Goal: Use online tool/utility: Use online tool/utility

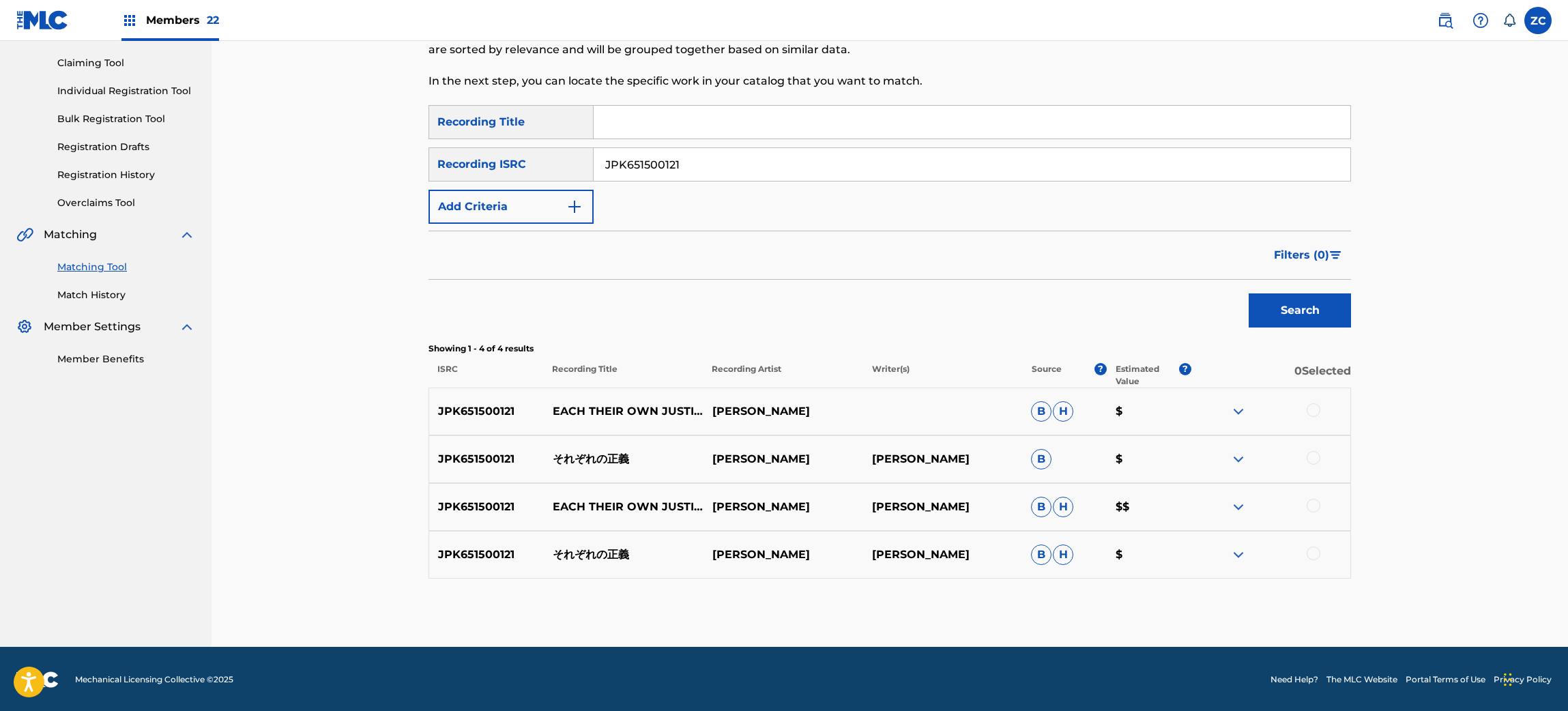
click at [1318, 408] on div at bounding box center [1313, 410] width 14 height 14
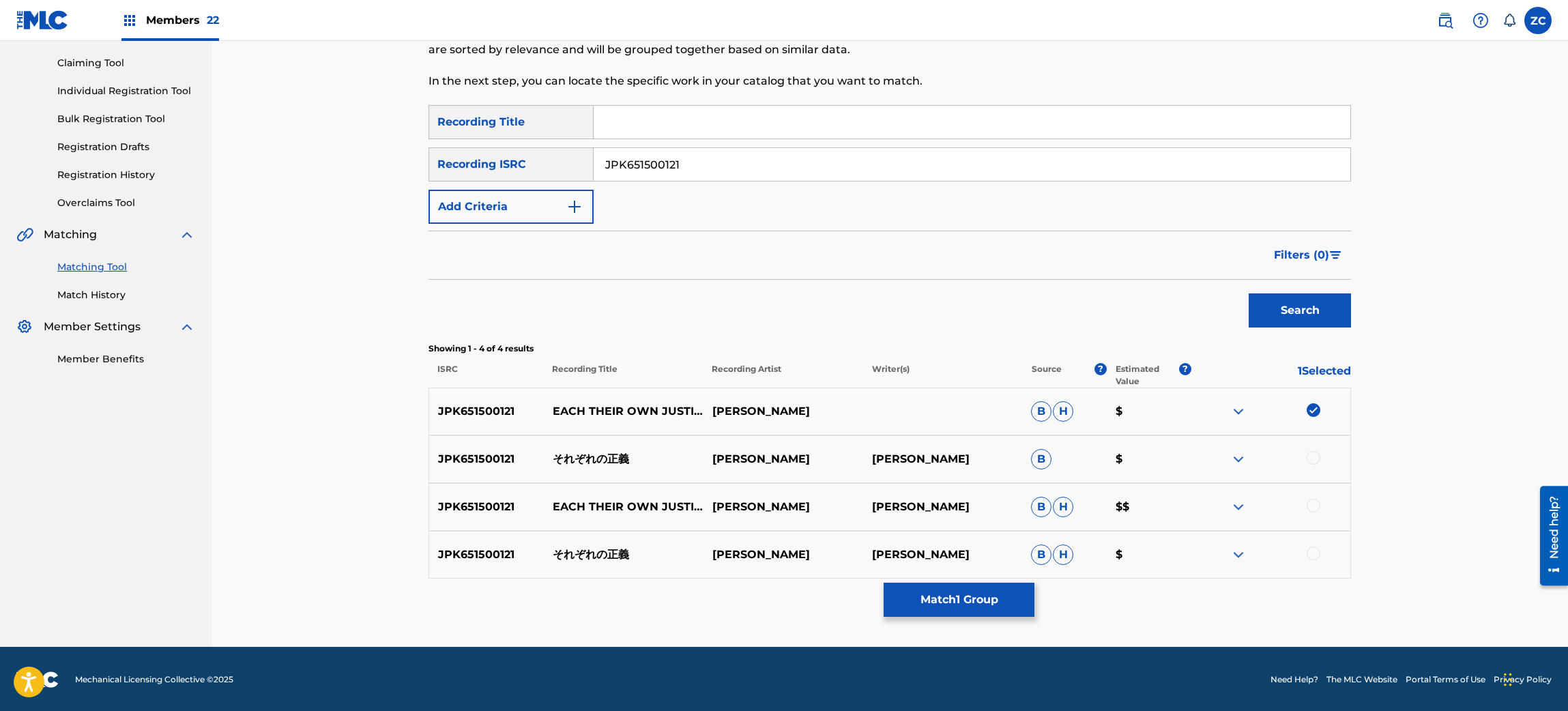
click at [1315, 453] on div at bounding box center [1313, 457] width 14 height 14
click at [1311, 506] on div at bounding box center [1313, 505] width 14 height 14
click at [1315, 550] on div at bounding box center [1313, 553] width 14 height 14
click at [979, 603] on button "Match 4 Groups" at bounding box center [959, 599] width 151 height 34
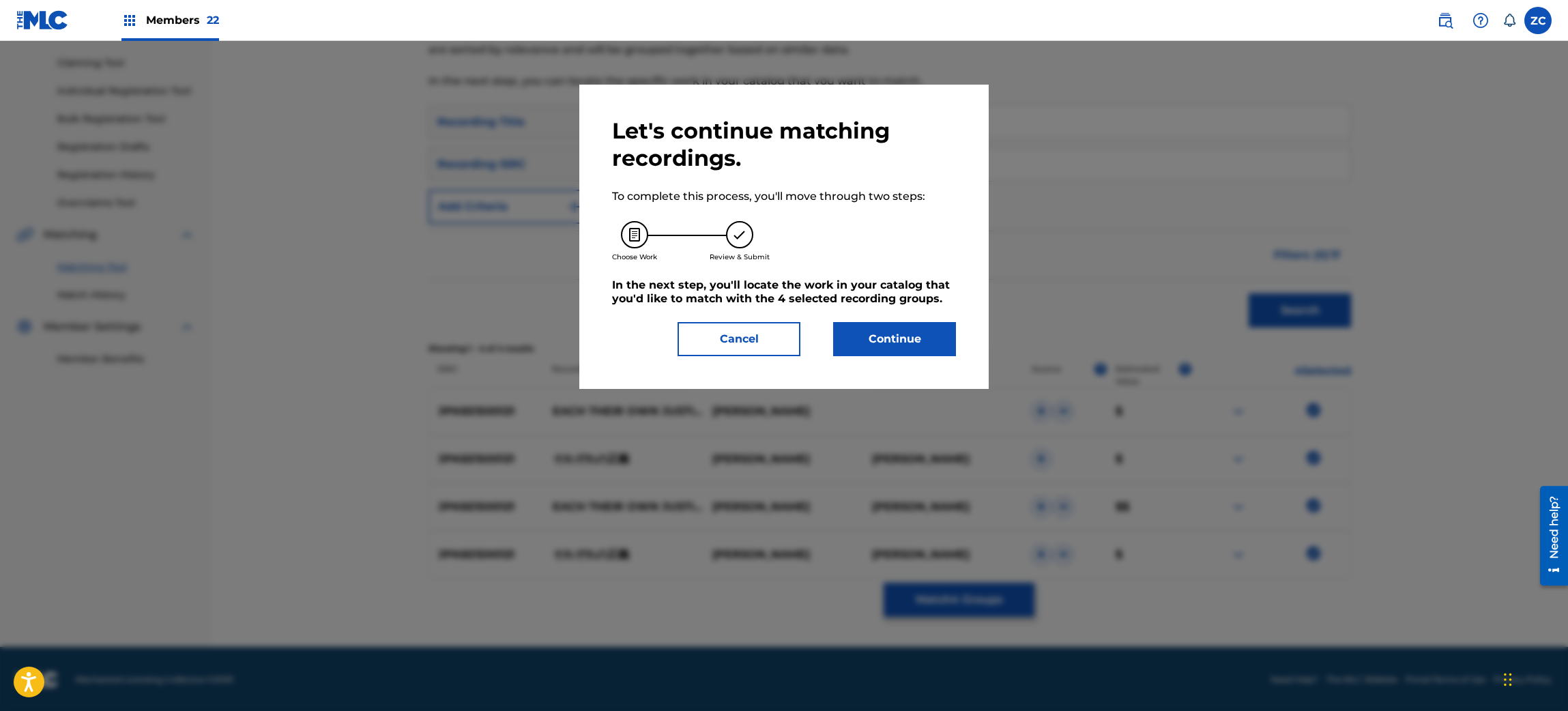
click at [904, 342] on button "Continue" at bounding box center [894, 339] width 123 height 34
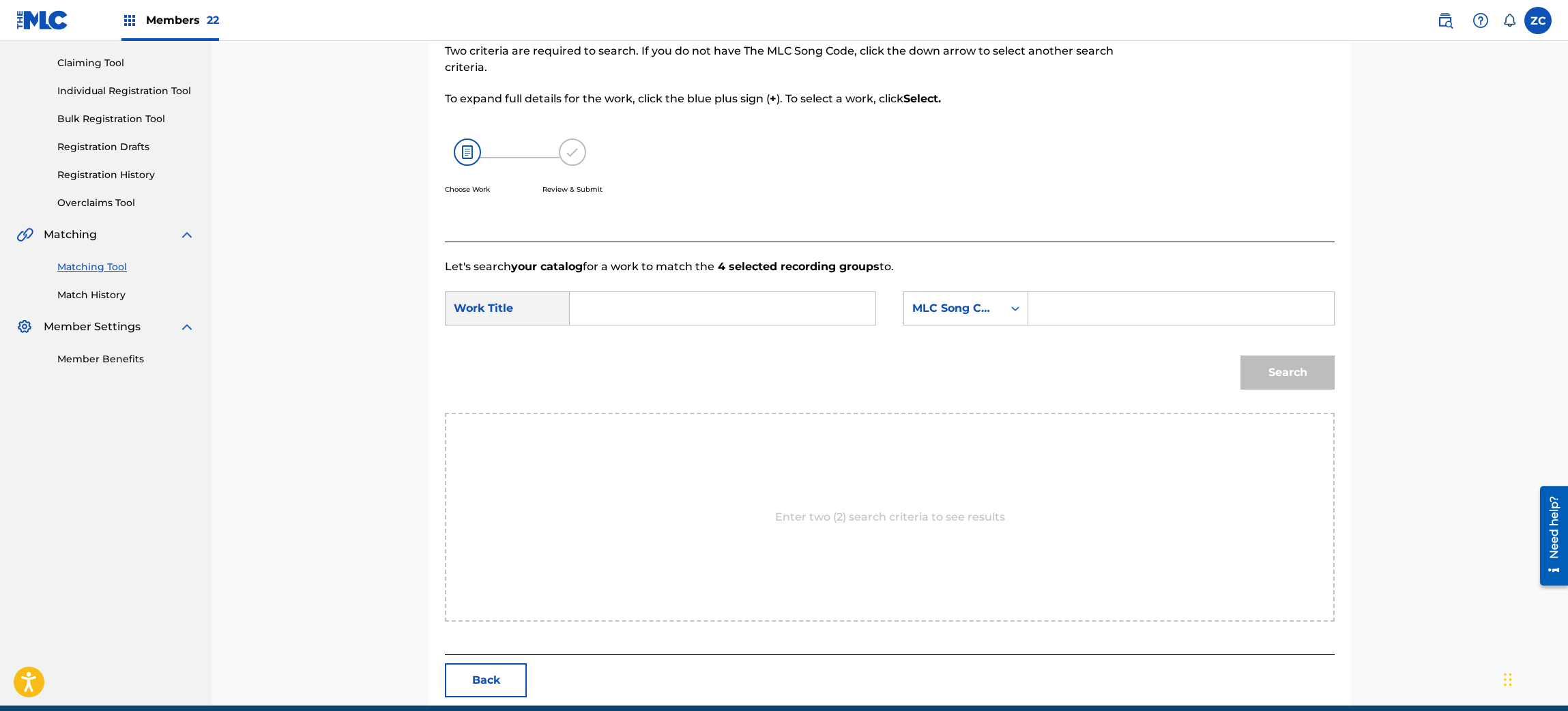
click at [787, 307] on input "Search Form" at bounding box center [722, 308] width 282 height 33
paste input "[PERSON_NAME] S65UP0"
click at [732, 309] on input "[PERSON_NAME] S65UP0" at bounding box center [722, 308] width 282 height 33
type input "[PERSON_NAME]"
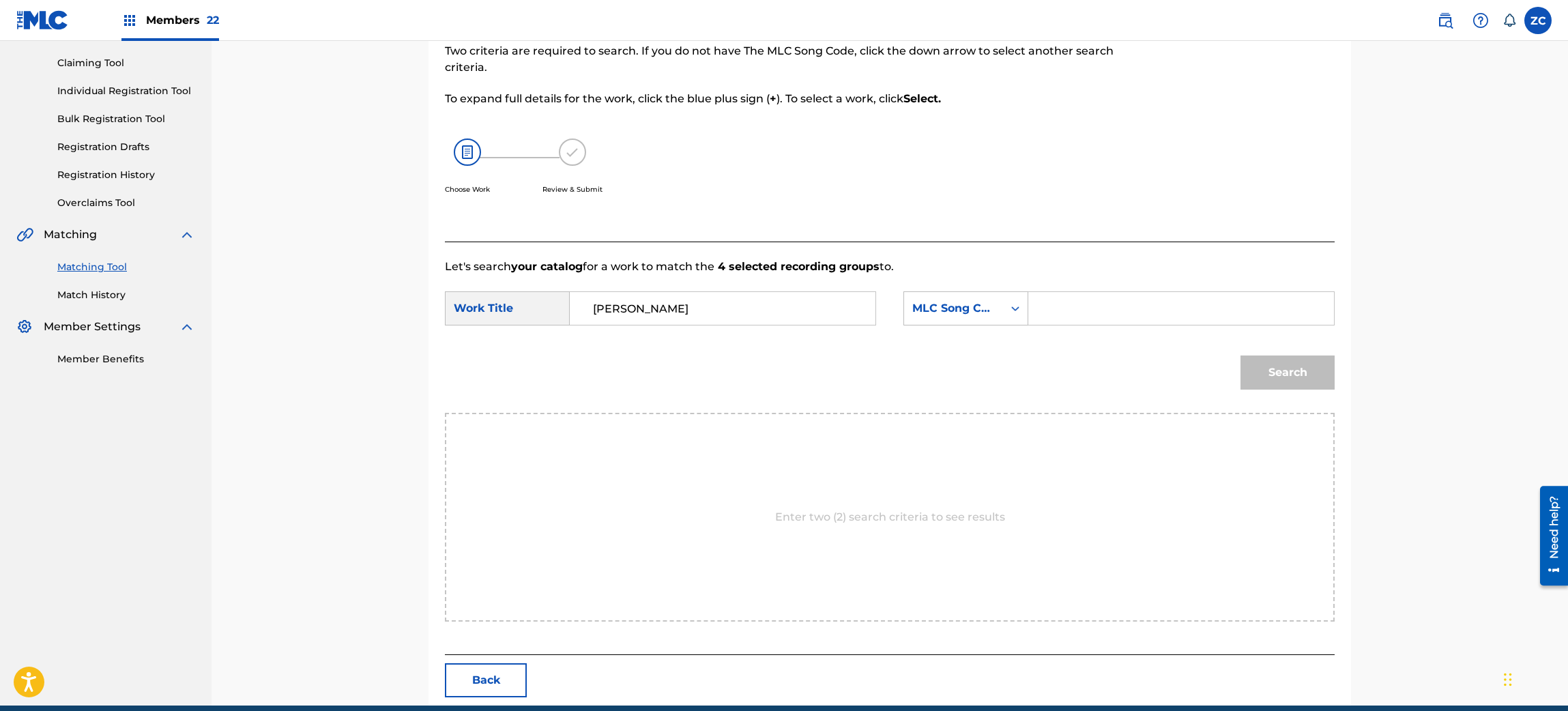
click at [1147, 301] on input "Search Form" at bounding box center [1181, 308] width 282 height 33
paste input "S65UP0"
type input "S65UP0"
click at [1284, 366] on button "Search" at bounding box center [1287, 372] width 94 height 34
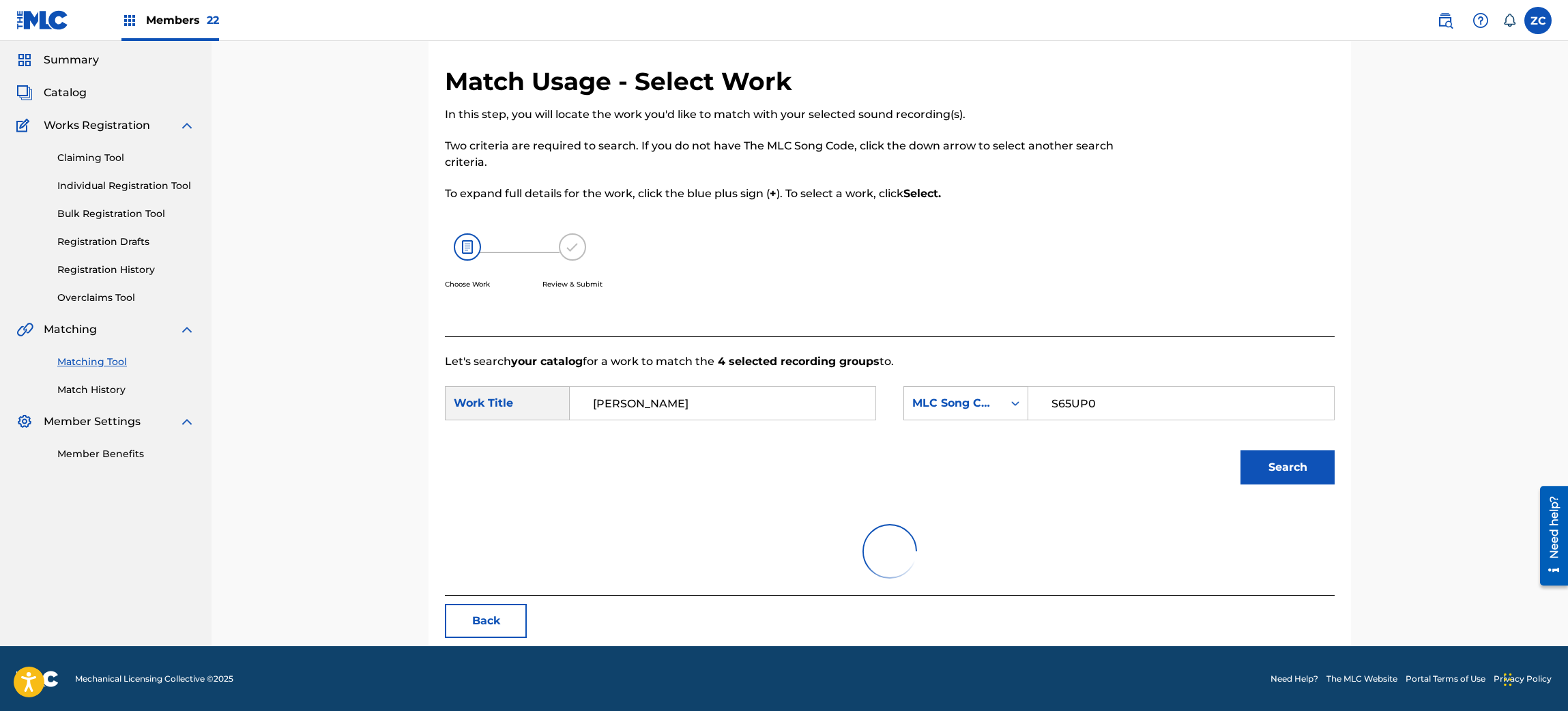
scroll to position [138, 0]
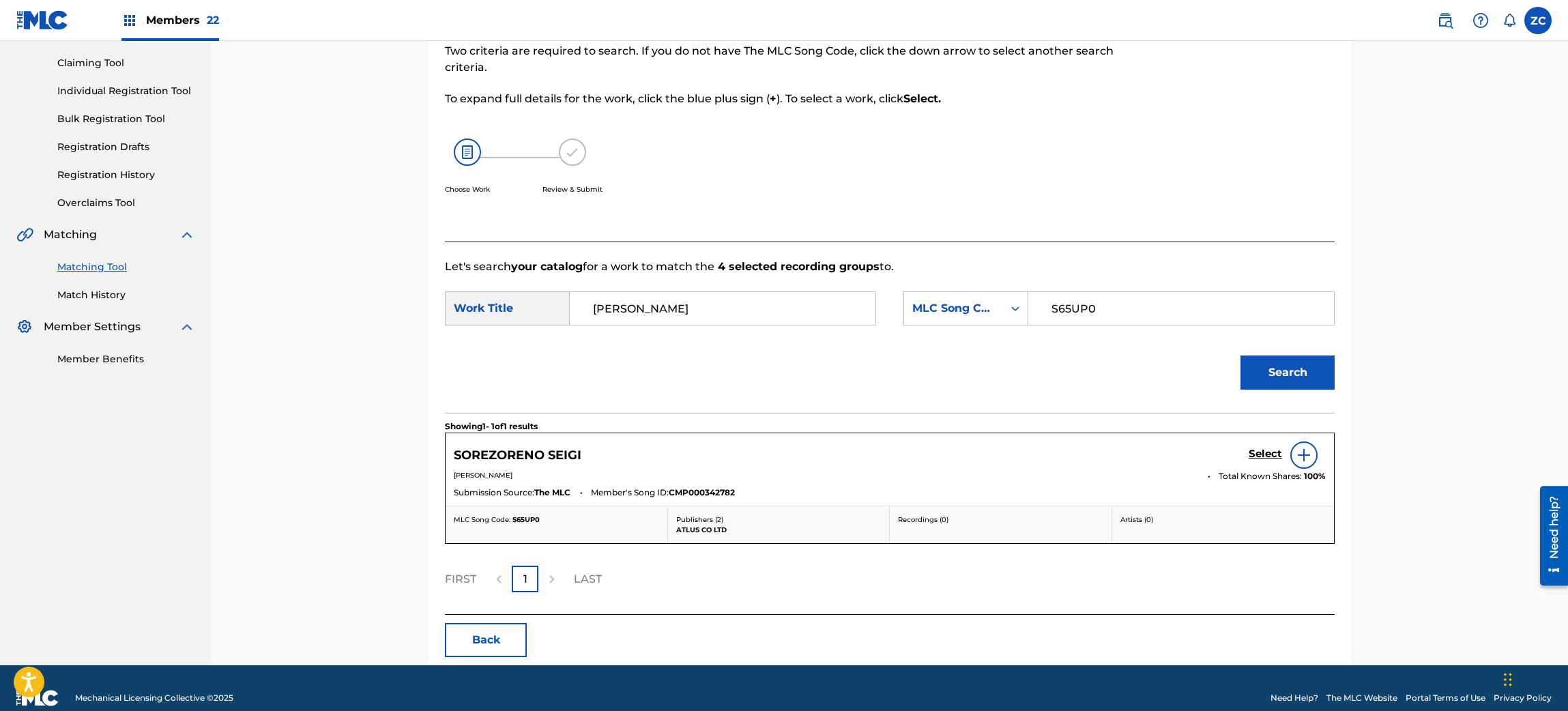
click at [1272, 453] on h5 "Select" at bounding box center [1265, 454] width 34 height 13
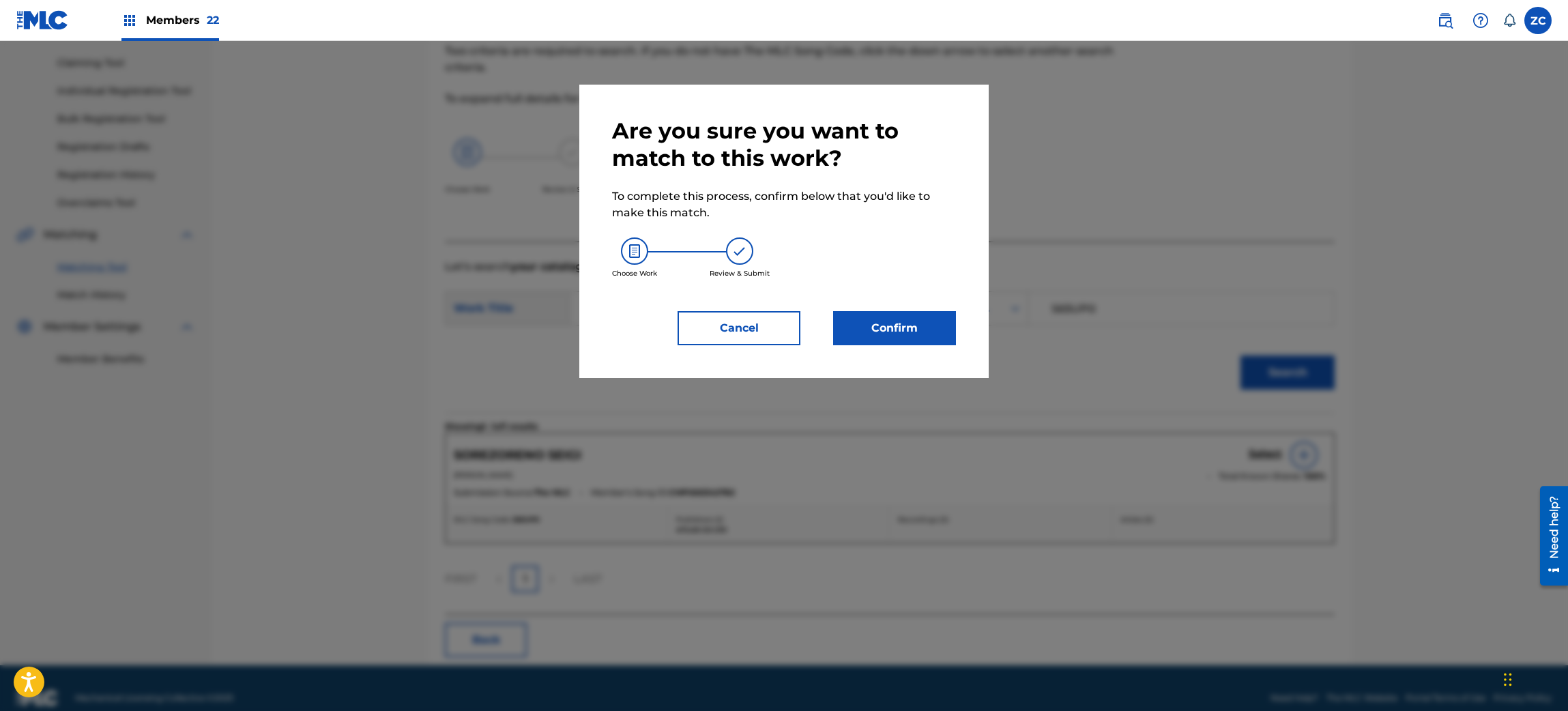
click at [902, 333] on button "Confirm" at bounding box center [894, 328] width 123 height 34
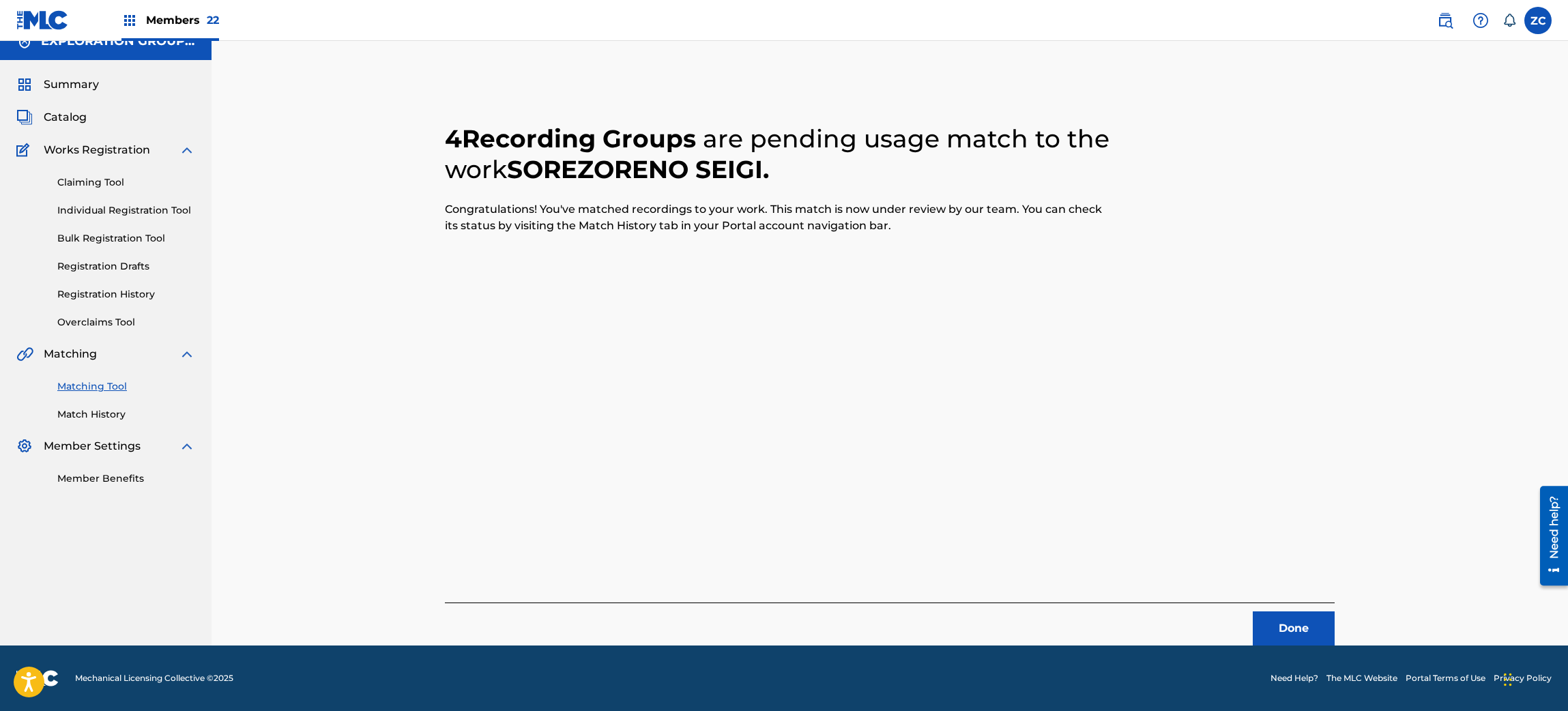
scroll to position [18, 0]
click at [1294, 629] on button "Done" at bounding box center [1294, 628] width 82 height 34
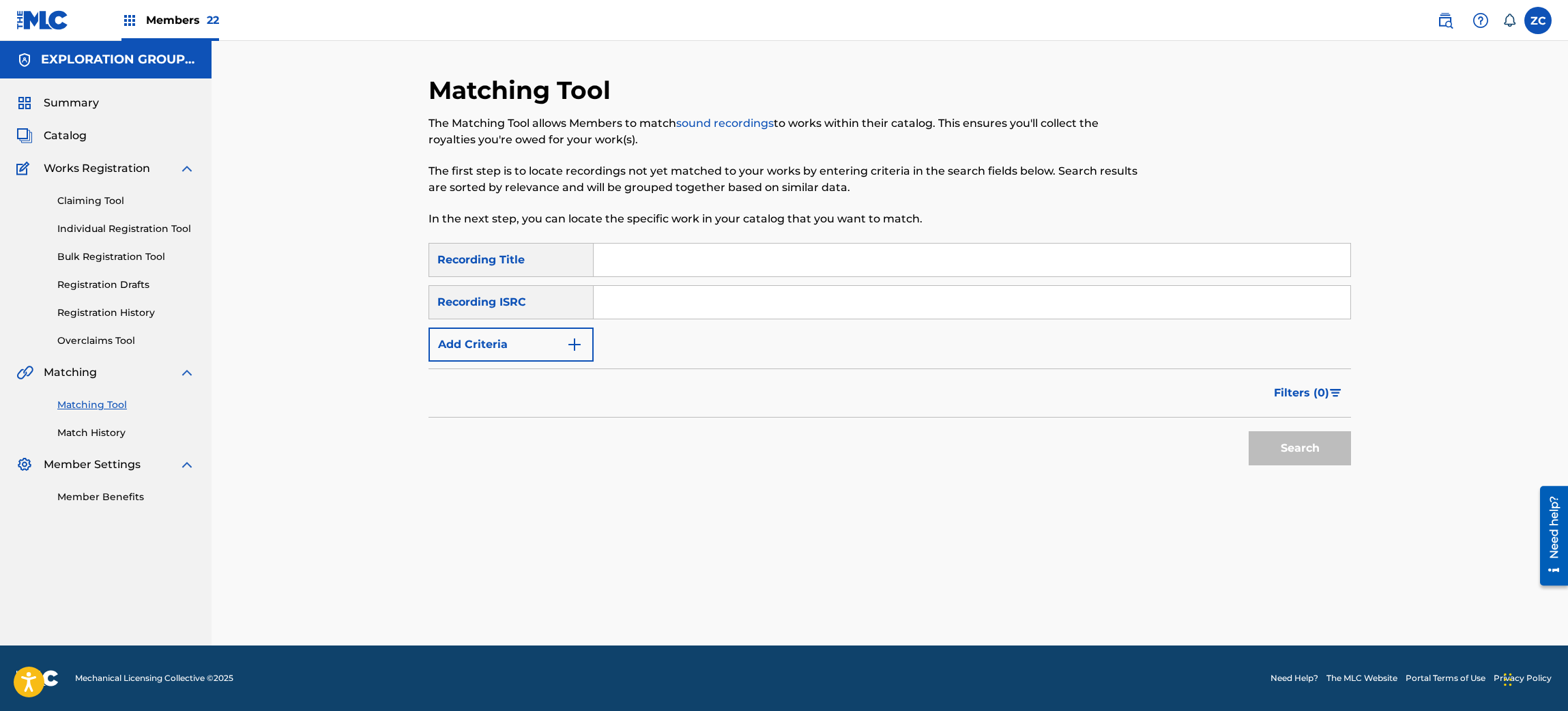
scroll to position [0, 0]
click at [971, 303] on input "Search Form" at bounding box center [972, 302] width 757 height 33
paste input "JPK651500122"
type input "JPK651500122"
click at [1270, 440] on button "Search" at bounding box center [1299, 448] width 102 height 34
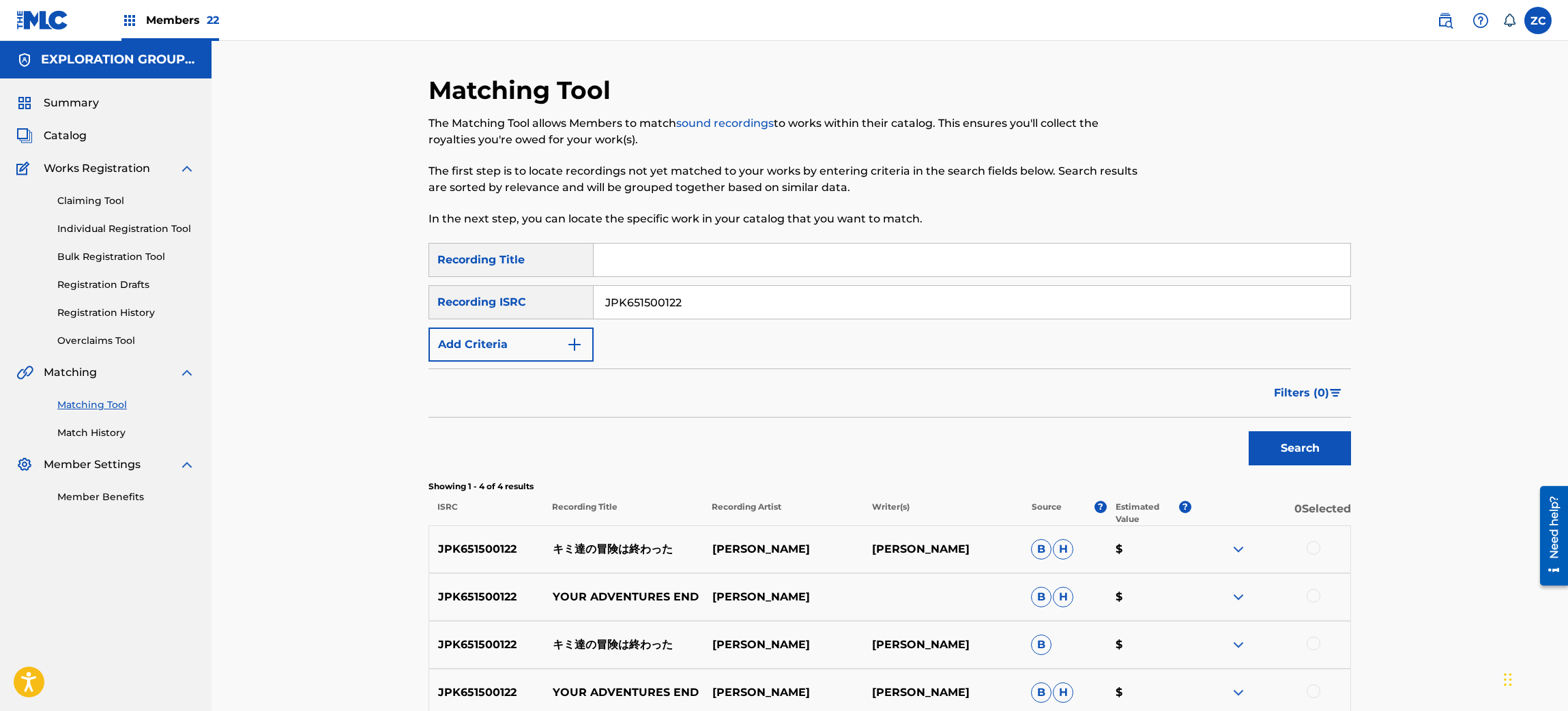
scroll to position [136, 0]
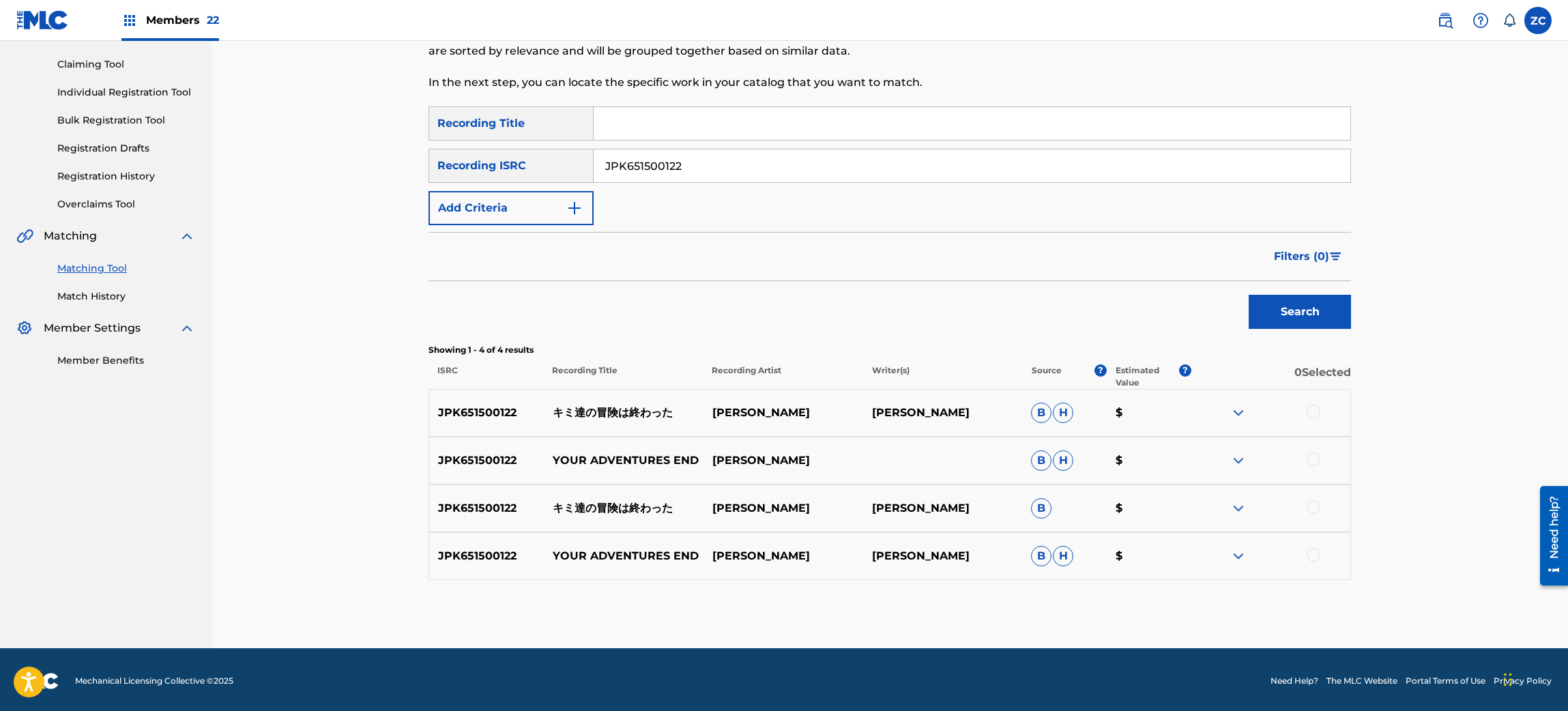
click at [1313, 411] on div at bounding box center [1313, 411] width 14 height 14
click at [1313, 458] on div at bounding box center [1313, 459] width 14 height 14
click at [1311, 503] on div at bounding box center [1313, 506] width 14 height 14
click at [1315, 549] on div at bounding box center [1313, 554] width 14 height 14
click at [983, 606] on button "Match 4 Groups" at bounding box center [959, 599] width 151 height 34
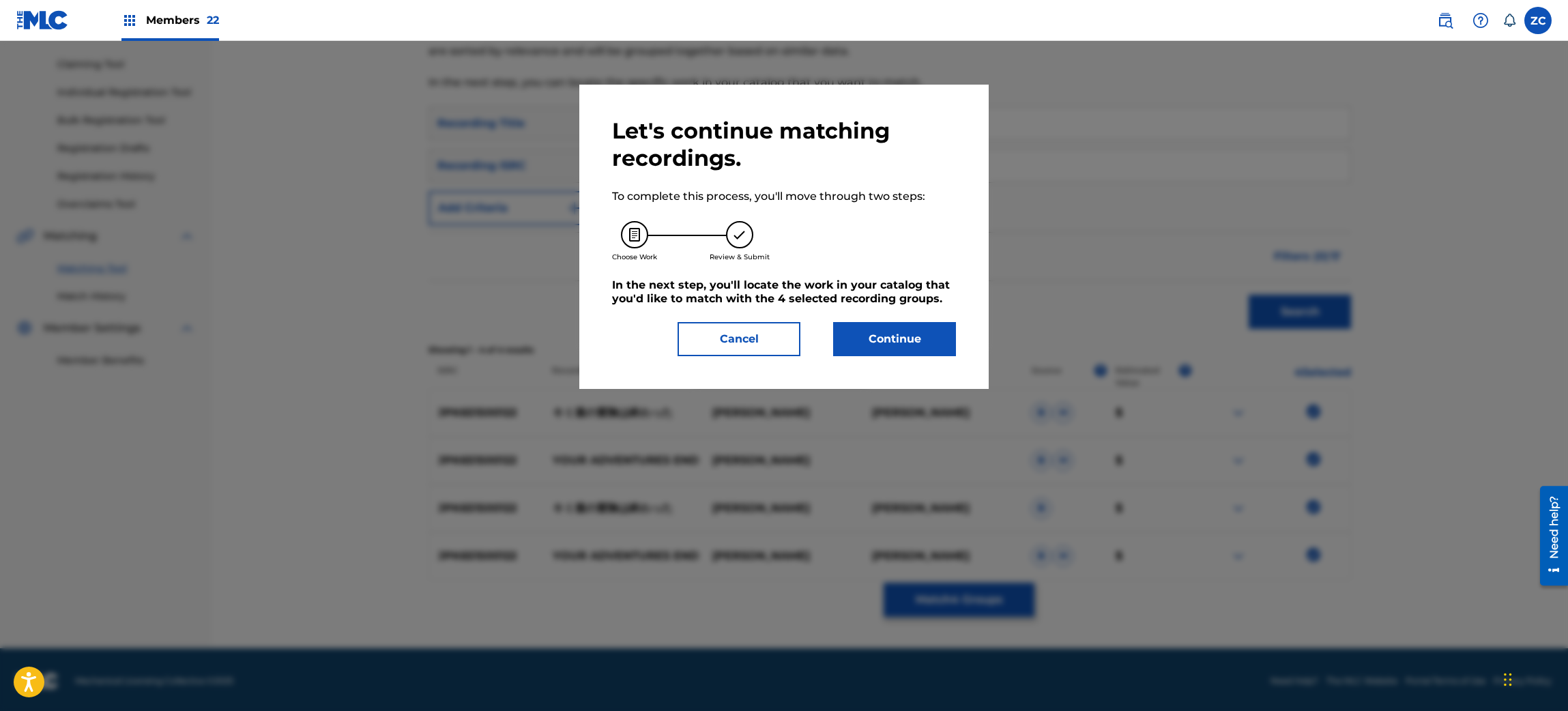
click at [895, 329] on button "Continue" at bounding box center [894, 339] width 123 height 34
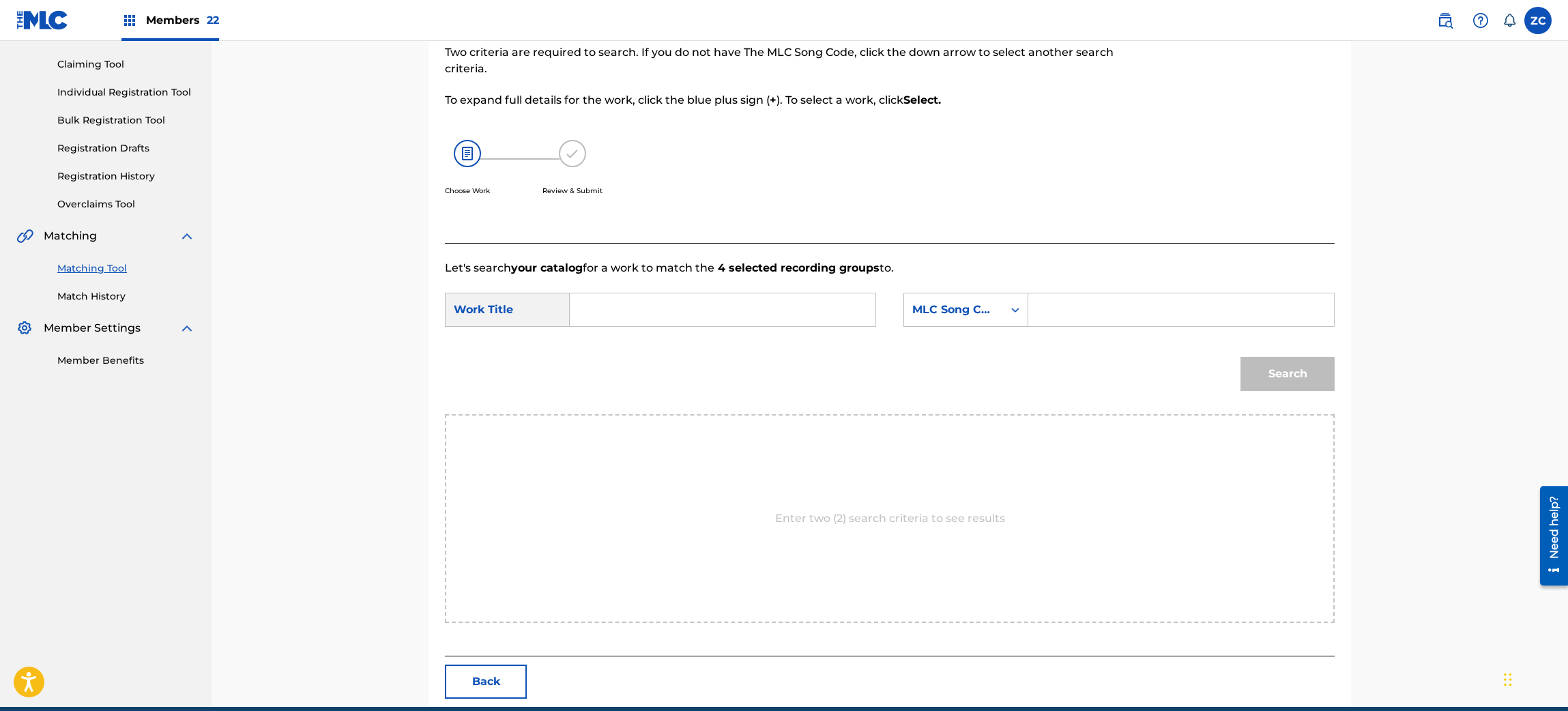
click at [833, 296] on input "Search Form" at bounding box center [722, 309] width 282 height 33
paste input "[PERSON_NAME] Owatta KC66TA"
click at [812, 309] on input "[PERSON_NAME] Owatta KC66TA" at bounding box center [722, 309] width 282 height 33
type input "[PERSON_NAME] Owatta"
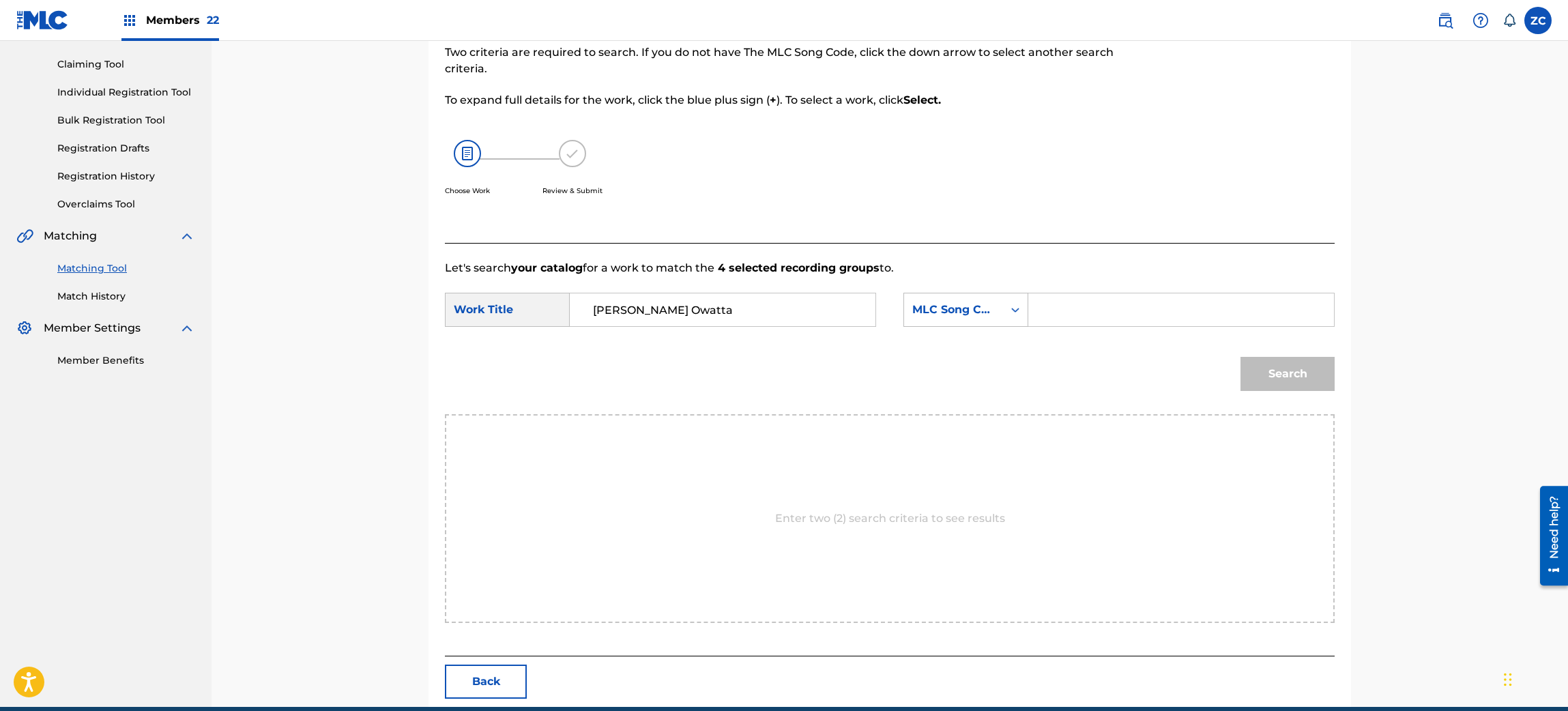
click at [1114, 301] on input "Search Form" at bounding box center [1181, 309] width 282 height 33
paste input "KC66TA"
type input "KC66TA"
click at [1290, 366] on button "Search" at bounding box center [1287, 374] width 94 height 34
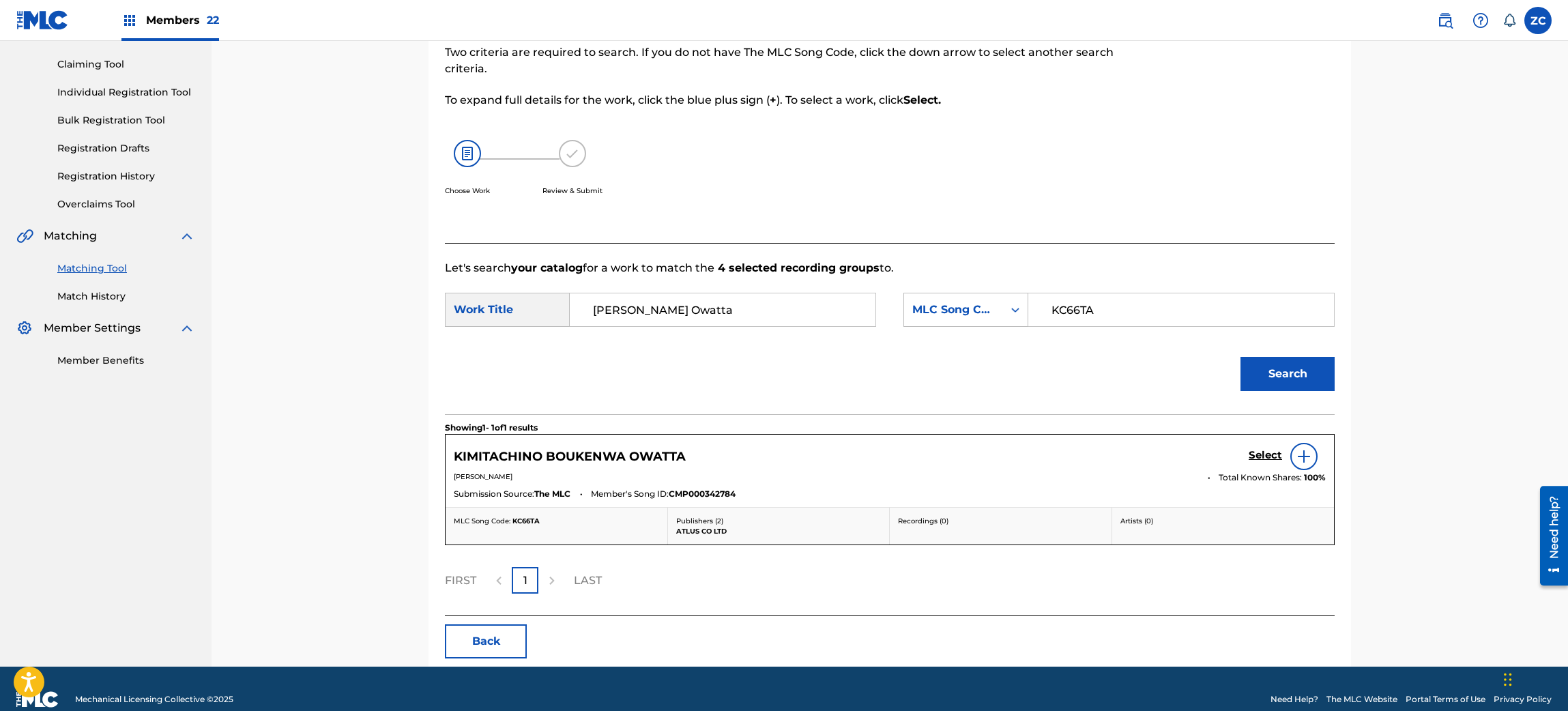
click at [1264, 456] on h5 "Select" at bounding box center [1265, 456] width 34 height 13
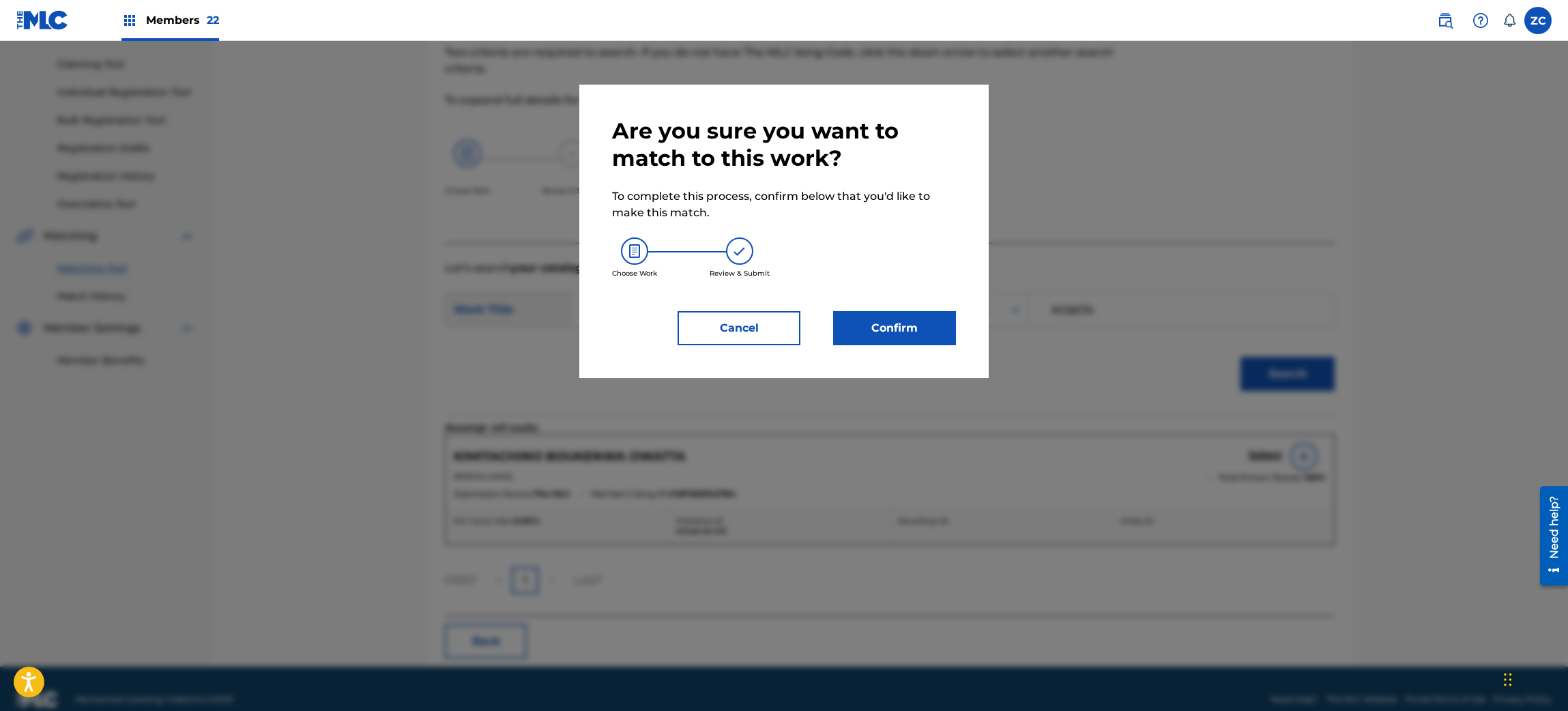
click at [915, 321] on button "Confirm" at bounding box center [894, 328] width 123 height 34
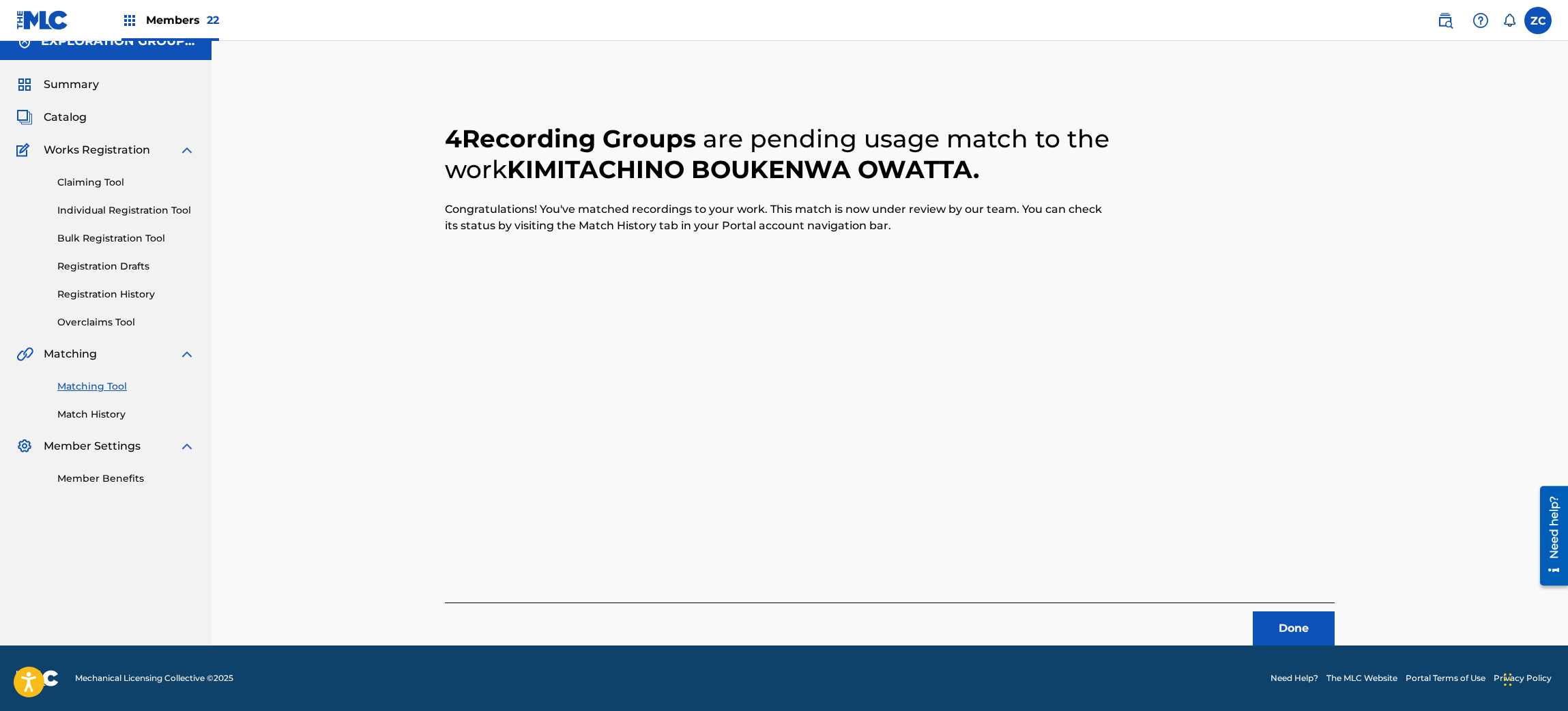
scroll to position [18, 0]
click at [1295, 631] on button "Done" at bounding box center [1294, 628] width 82 height 34
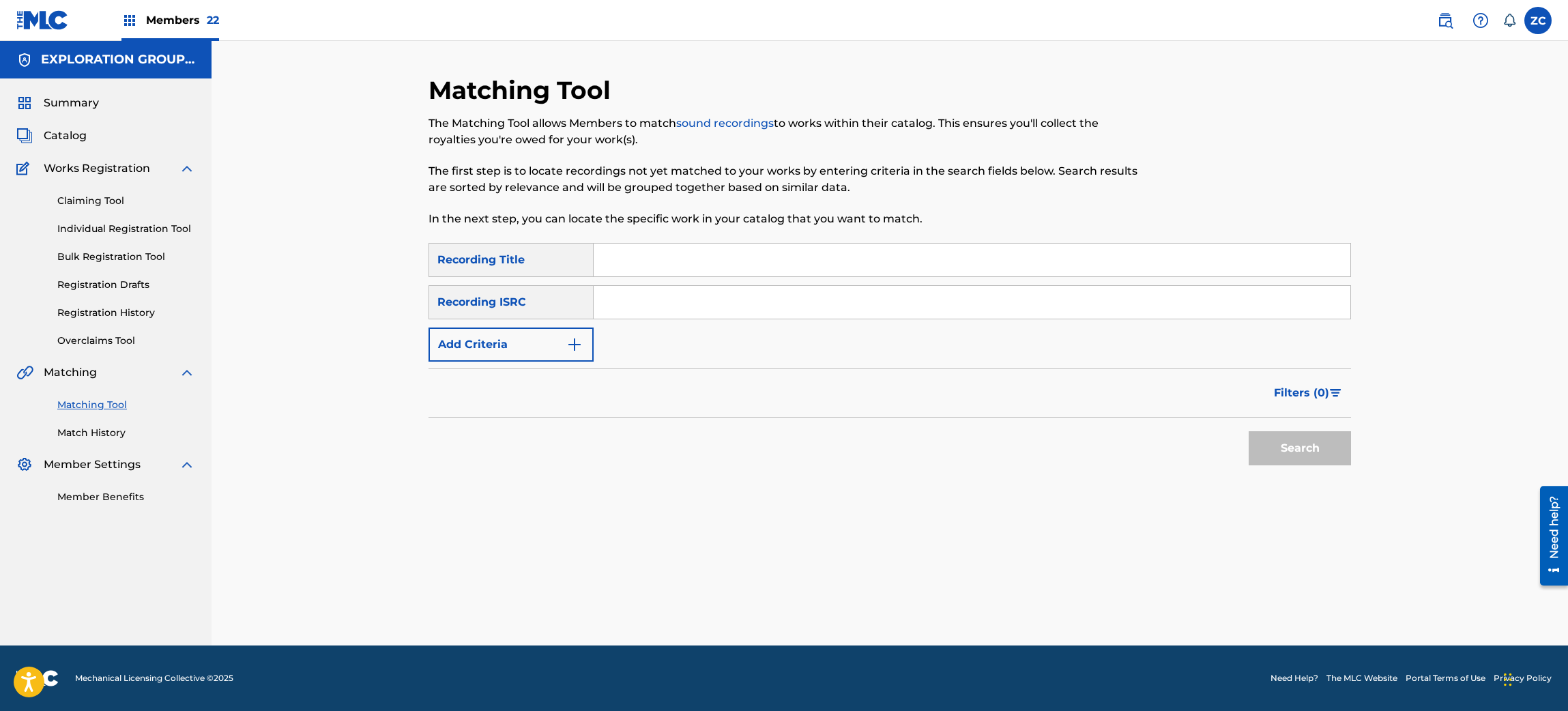
click at [857, 295] on input "Search Form" at bounding box center [972, 302] width 757 height 33
paste input "JPK651500123"
type input "JPK651500123"
click at [1317, 446] on button "Search" at bounding box center [1299, 448] width 102 height 34
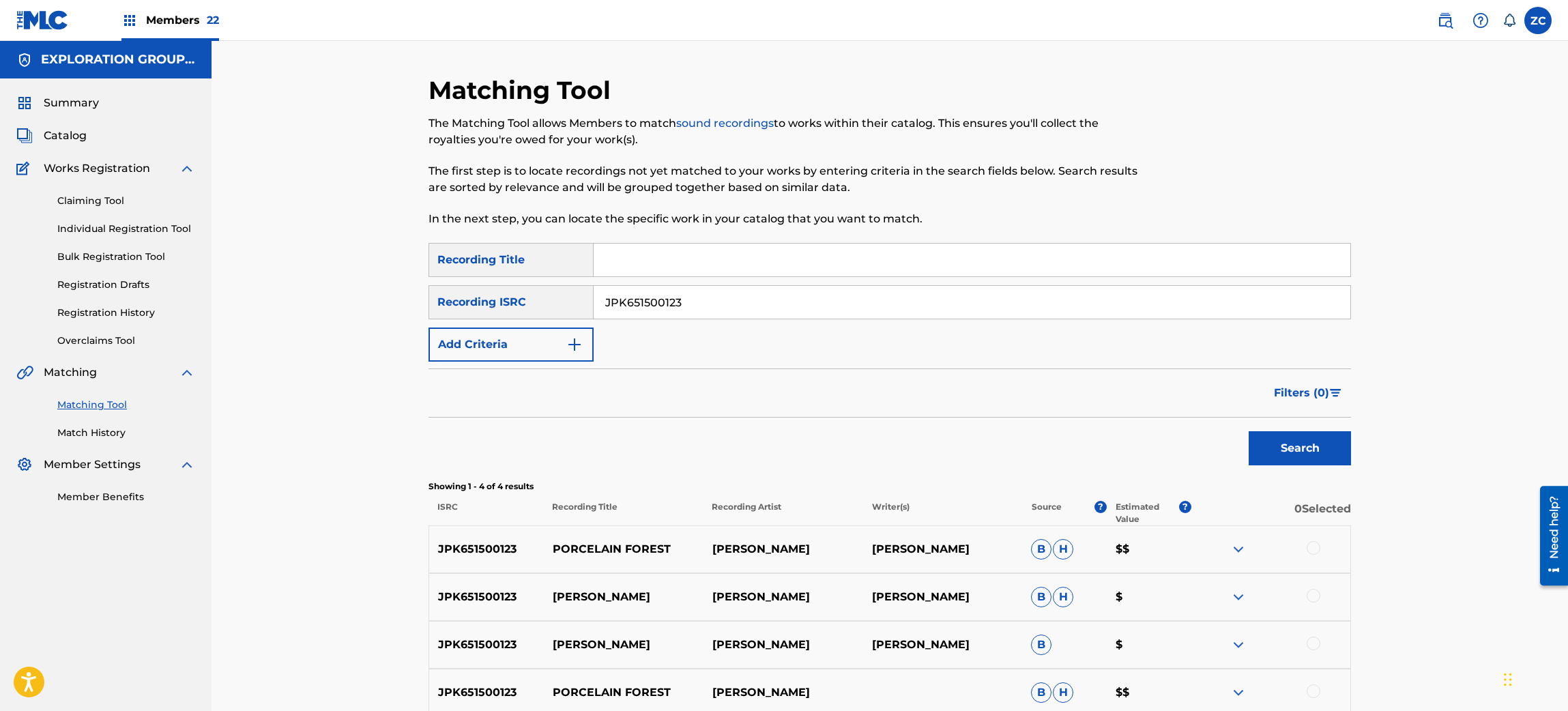
click at [1317, 550] on div at bounding box center [1313, 547] width 14 height 14
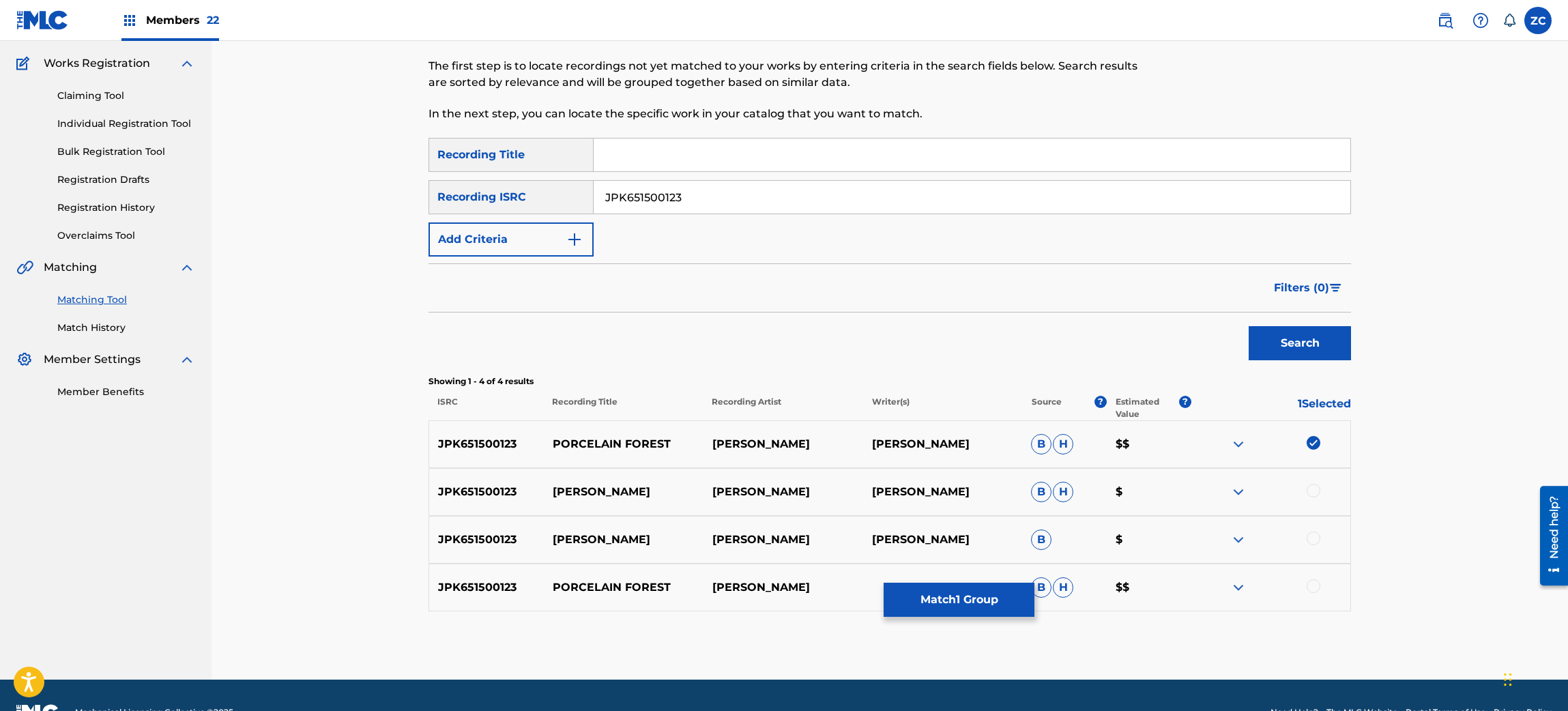
scroll to position [136, 0]
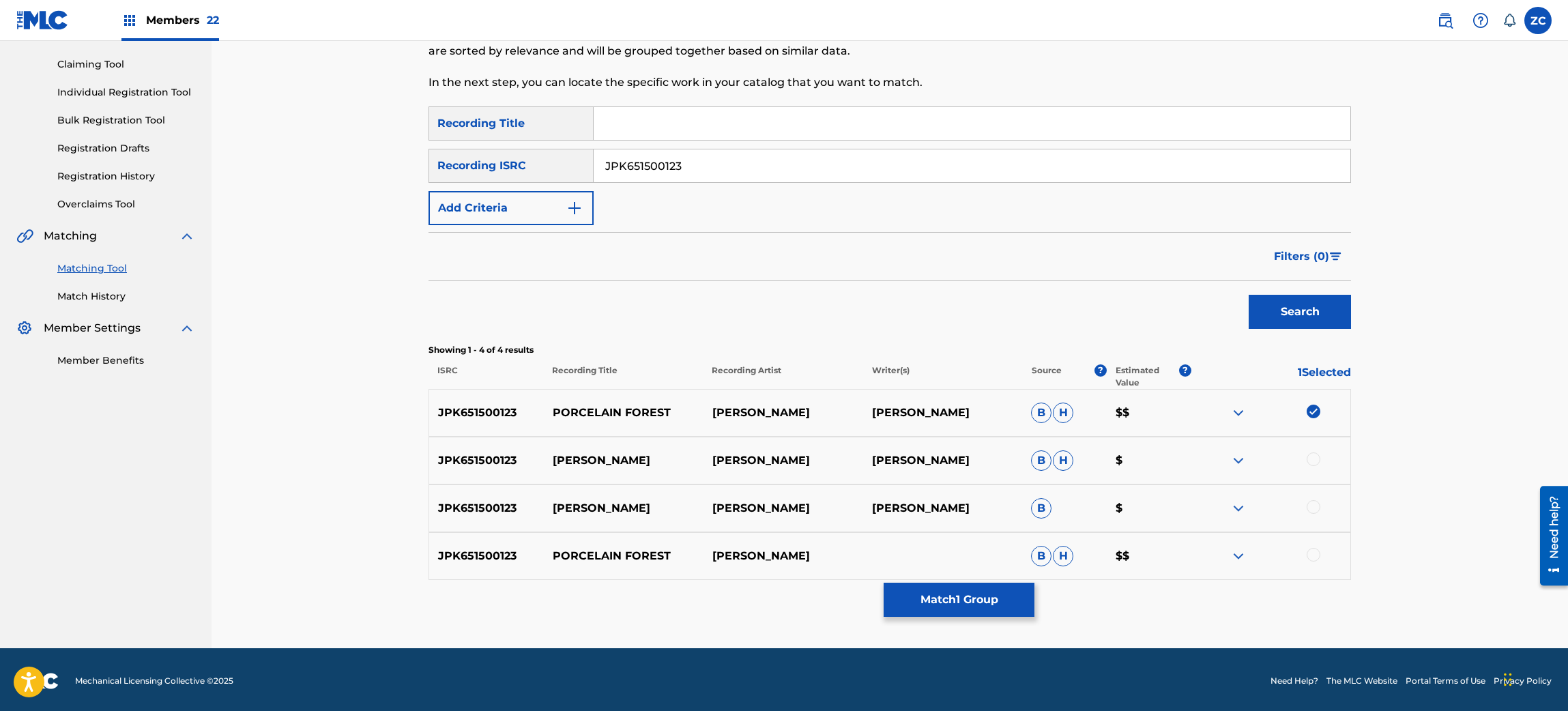
click at [1309, 461] on div at bounding box center [1313, 459] width 14 height 14
click at [1316, 500] on div at bounding box center [1313, 506] width 14 height 14
click at [1315, 556] on div at bounding box center [1313, 554] width 14 height 14
click at [993, 592] on button "Match 4 Groups" at bounding box center [959, 599] width 151 height 34
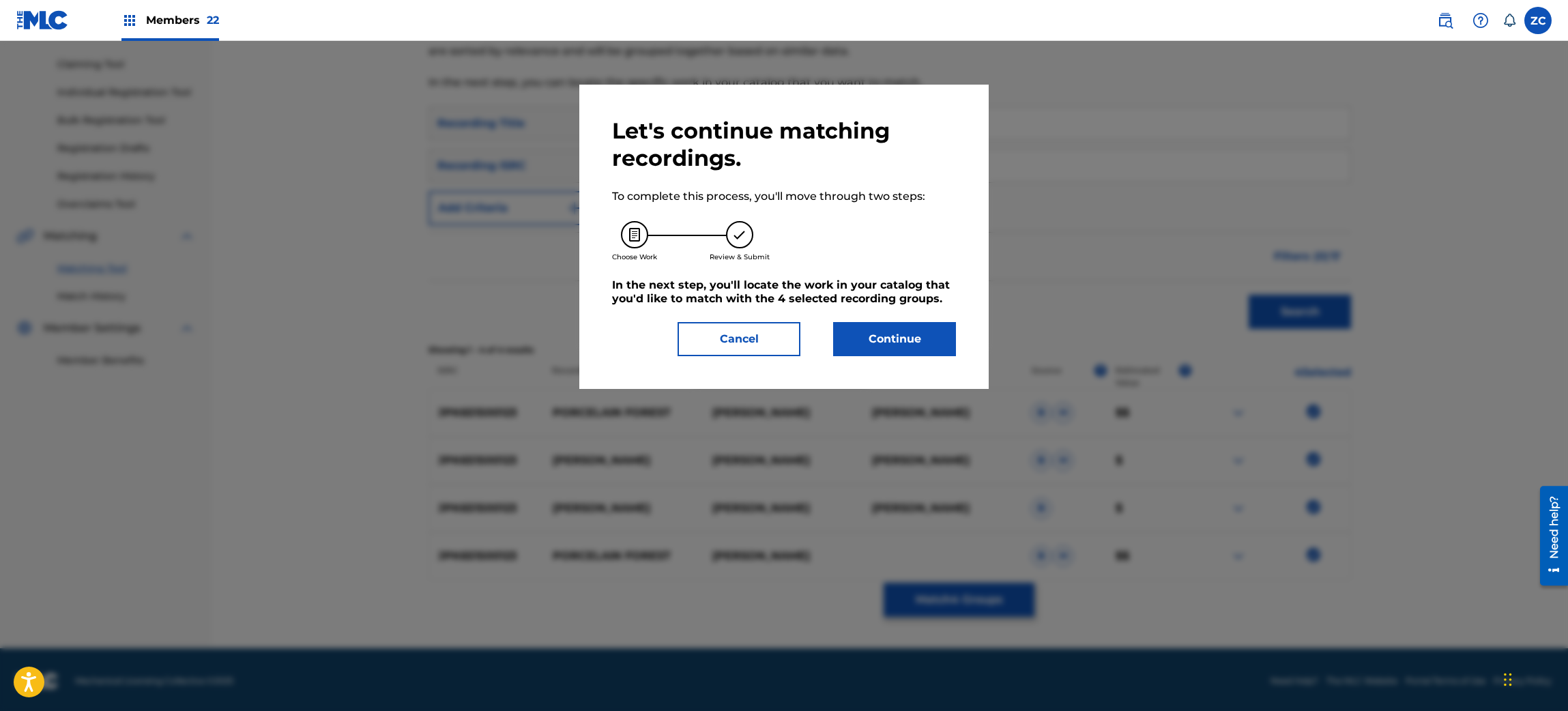
click at [926, 329] on button "Continue" at bounding box center [894, 339] width 123 height 34
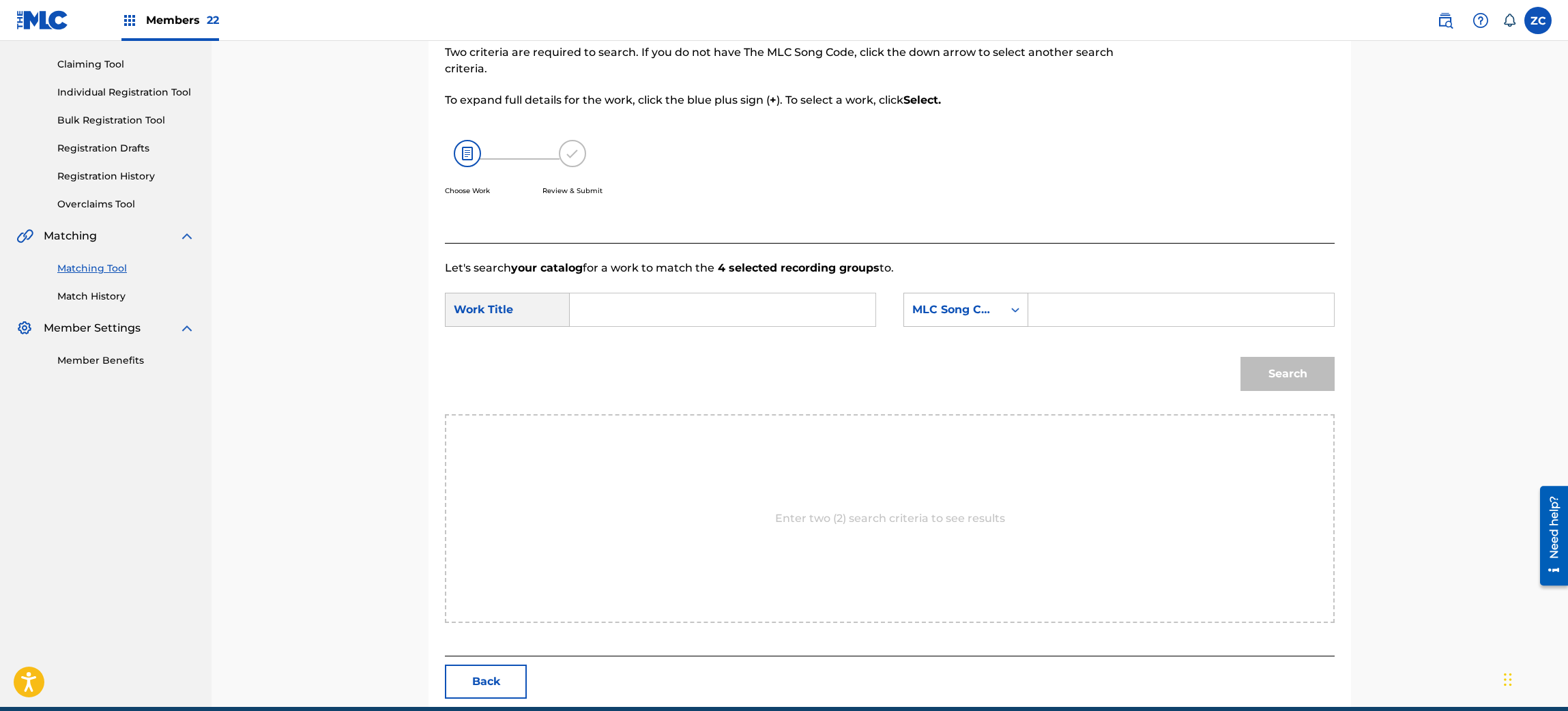
click at [769, 311] on input "Search Form" at bounding box center [722, 309] width 282 height 33
paste input "Hakuano Mori HP5409"
click at [715, 313] on input "Hakuano Mori HP5409" at bounding box center [722, 309] width 282 height 33
type input "[PERSON_NAME]"
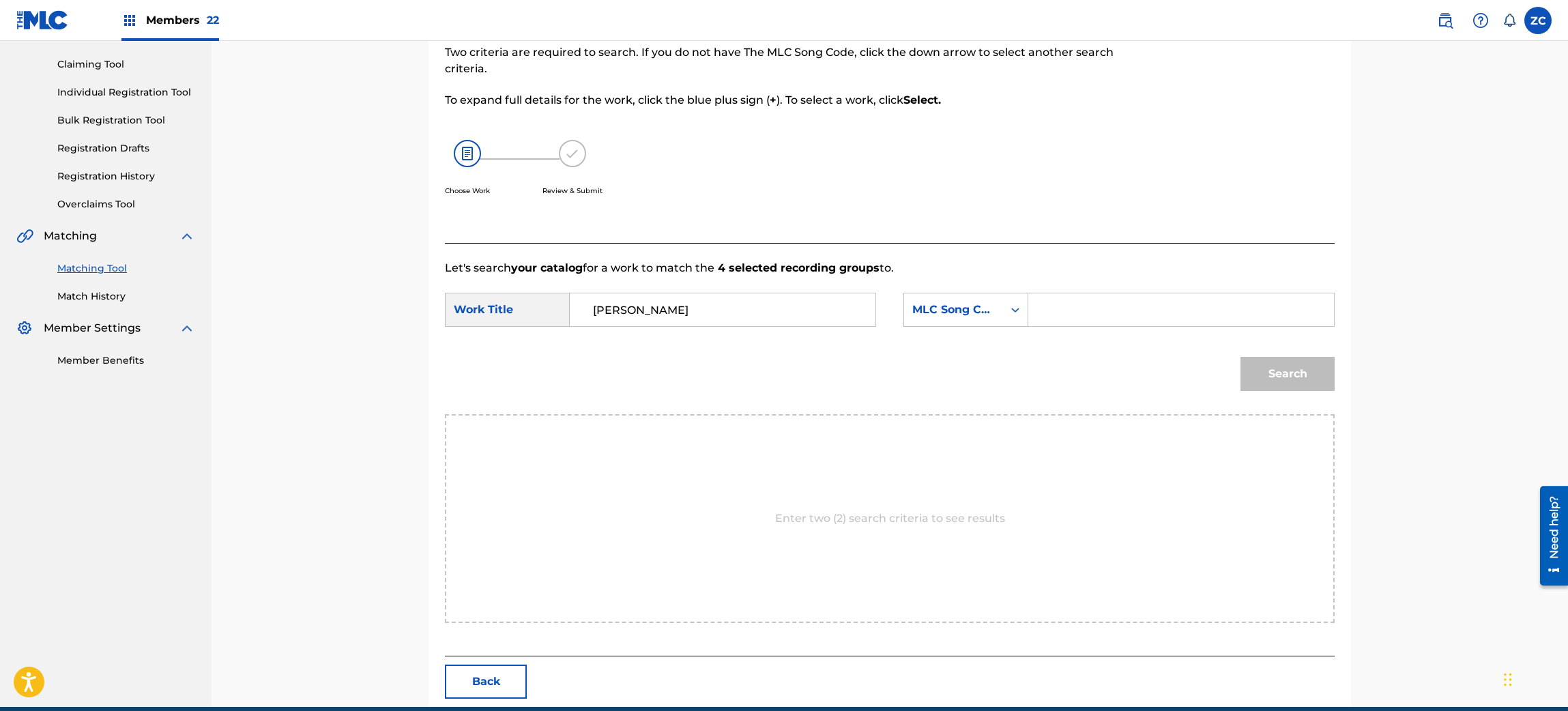
click at [1074, 318] on input "Search Form" at bounding box center [1181, 309] width 282 height 33
paste input "HP5409"
type input "HP5409"
click at [1267, 359] on button "Search" at bounding box center [1287, 374] width 94 height 34
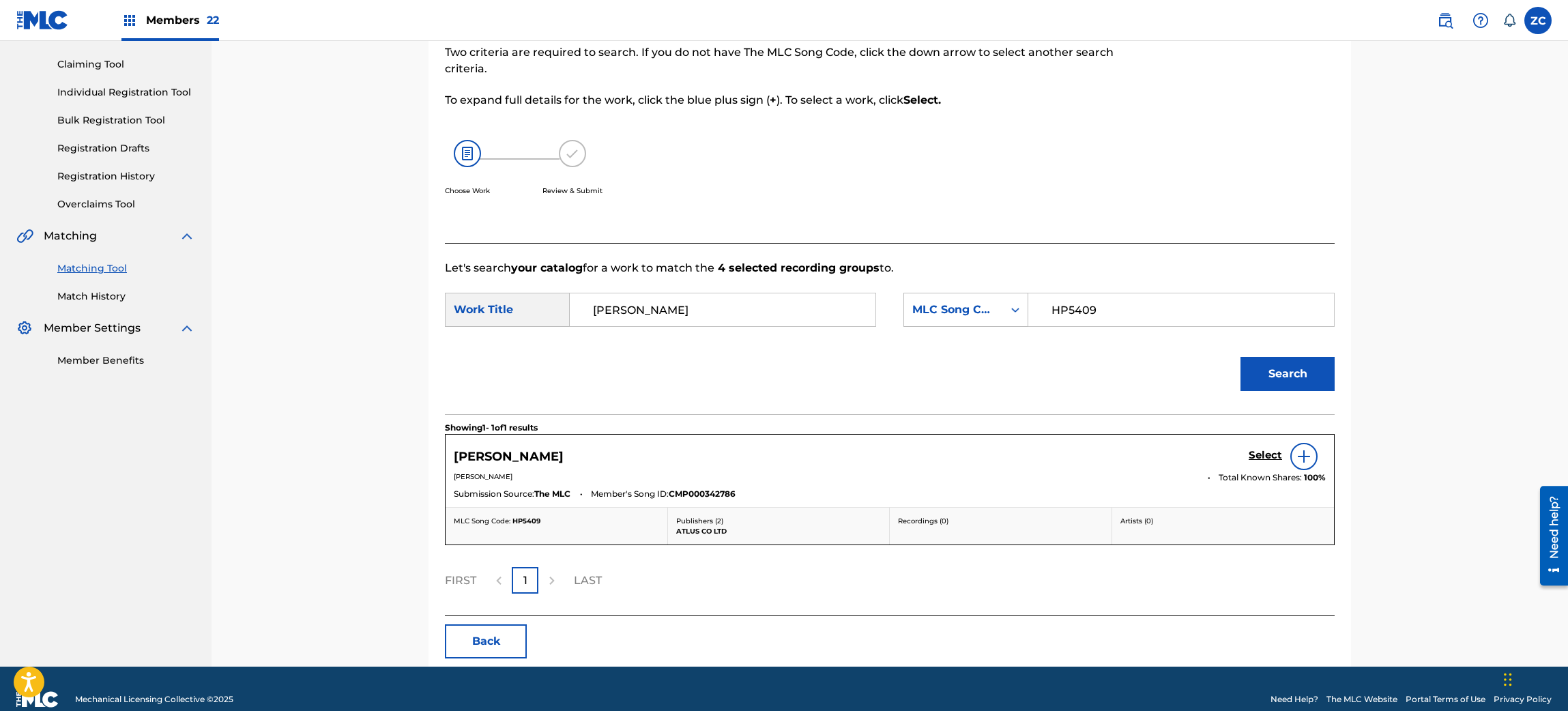
click at [1261, 454] on h5 "Select" at bounding box center [1265, 456] width 34 height 13
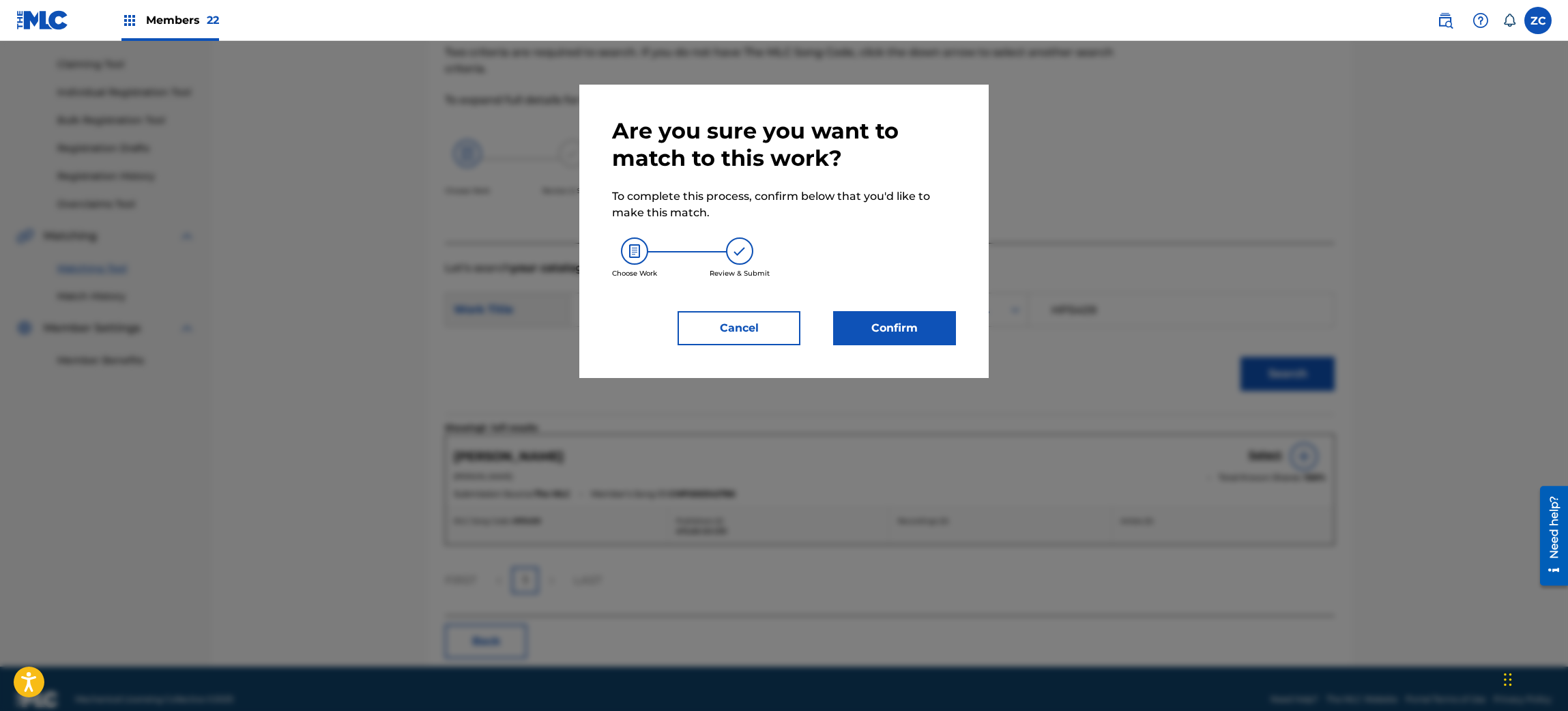
click at [918, 328] on button "Confirm" at bounding box center [894, 328] width 123 height 34
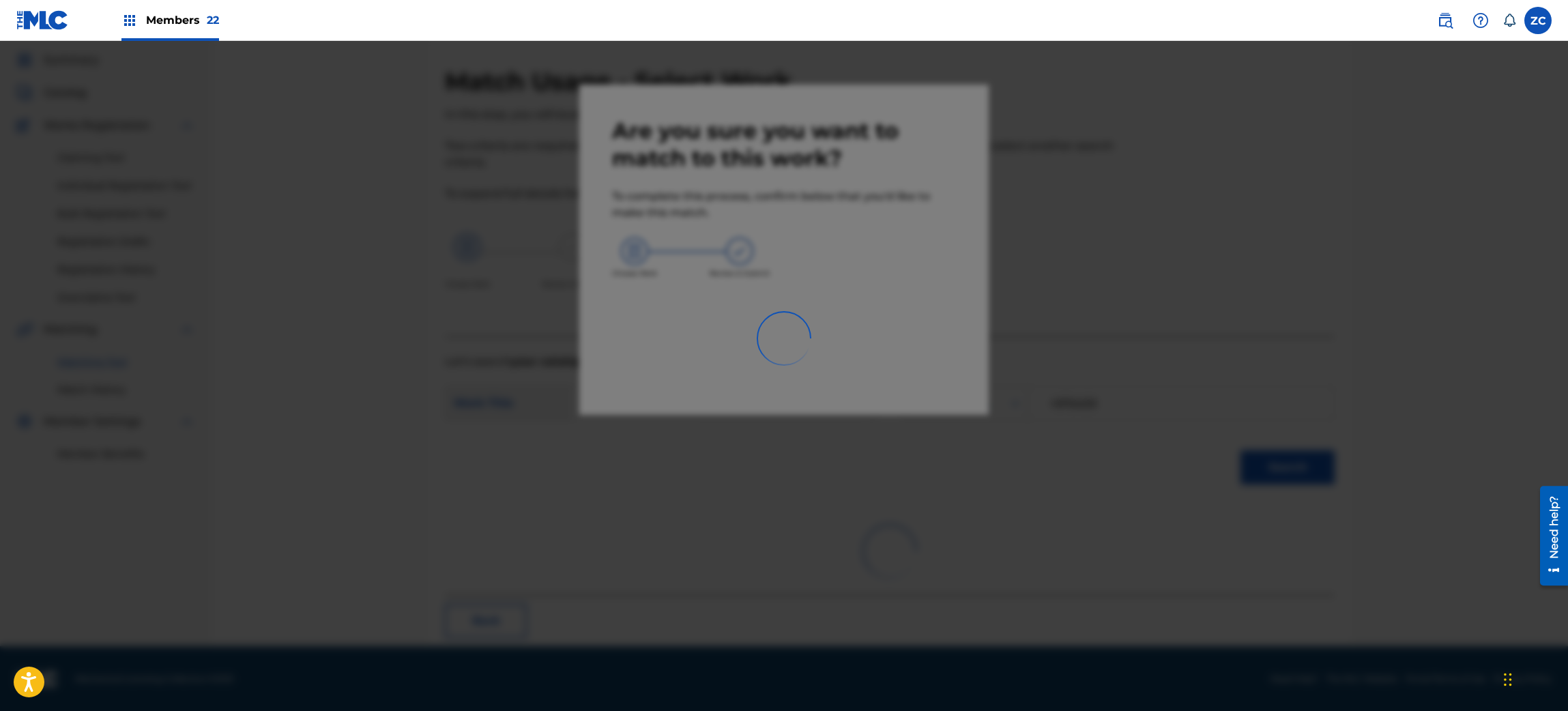
scroll to position [18, 0]
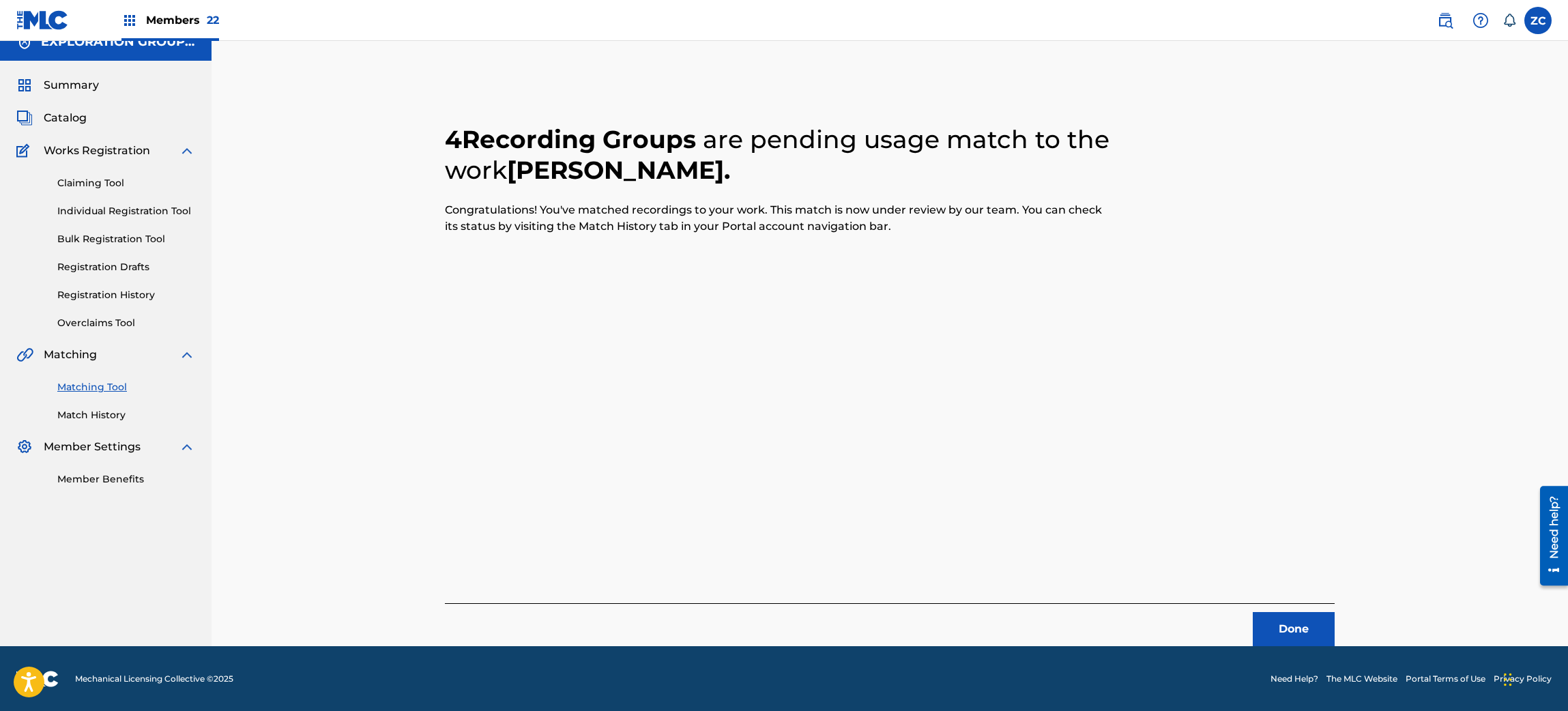
click at [1304, 623] on button "Done" at bounding box center [1294, 628] width 82 height 34
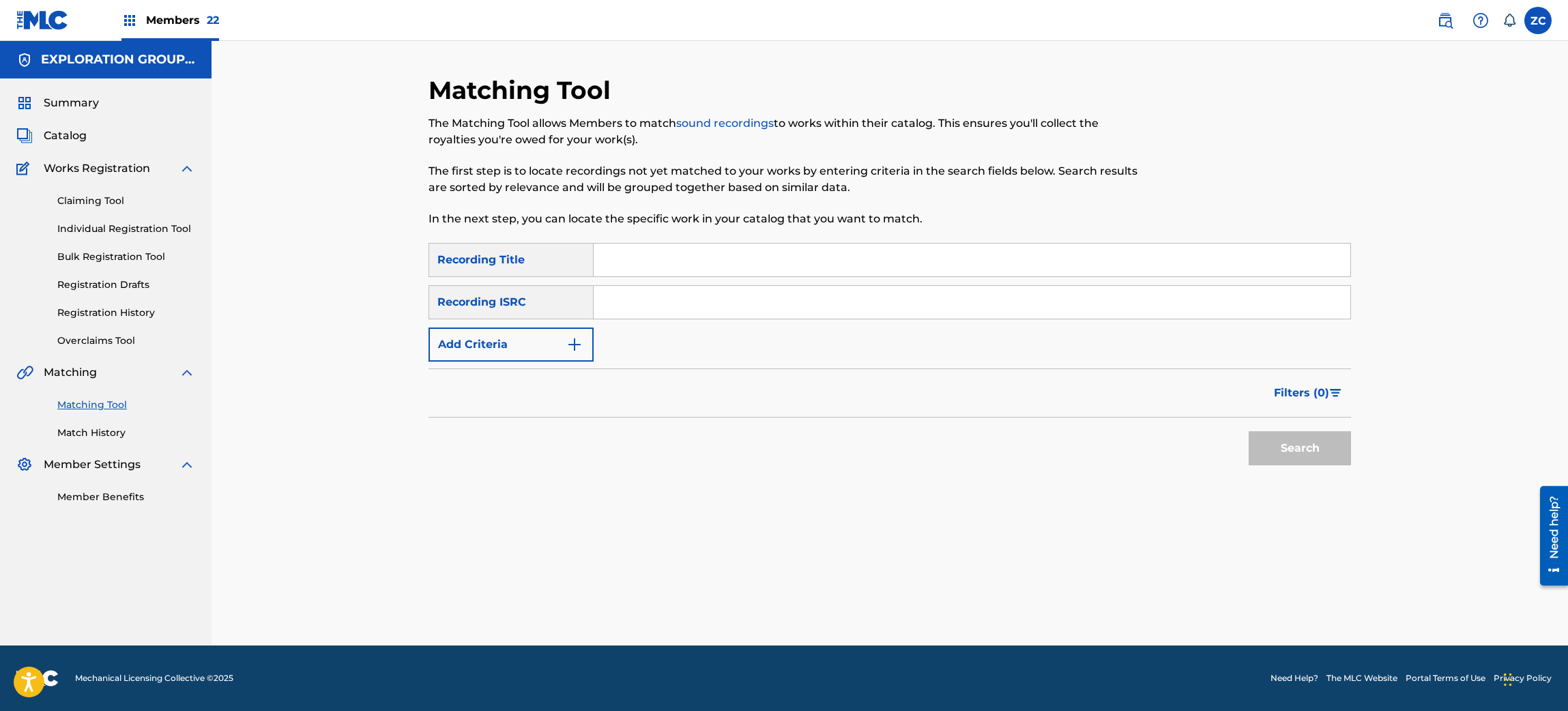
scroll to position [0, 0]
click at [735, 302] on input "Search Form" at bounding box center [972, 302] width 757 height 33
paste input "JPK651500124"
type input "JPK651500124"
click at [1285, 438] on button "Search" at bounding box center [1299, 448] width 102 height 34
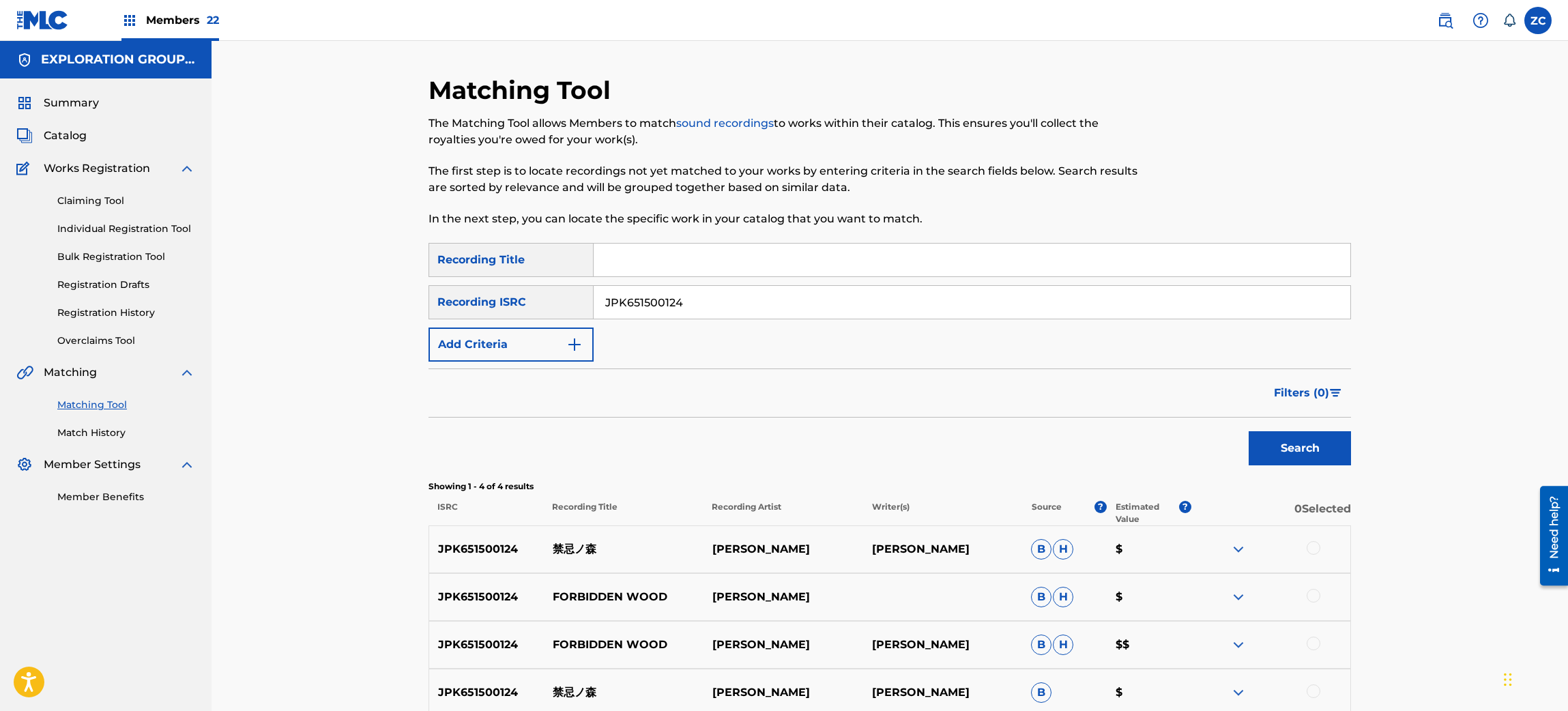
click at [1318, 546] on div at bounding box center [1313, 547] width 14 height 14
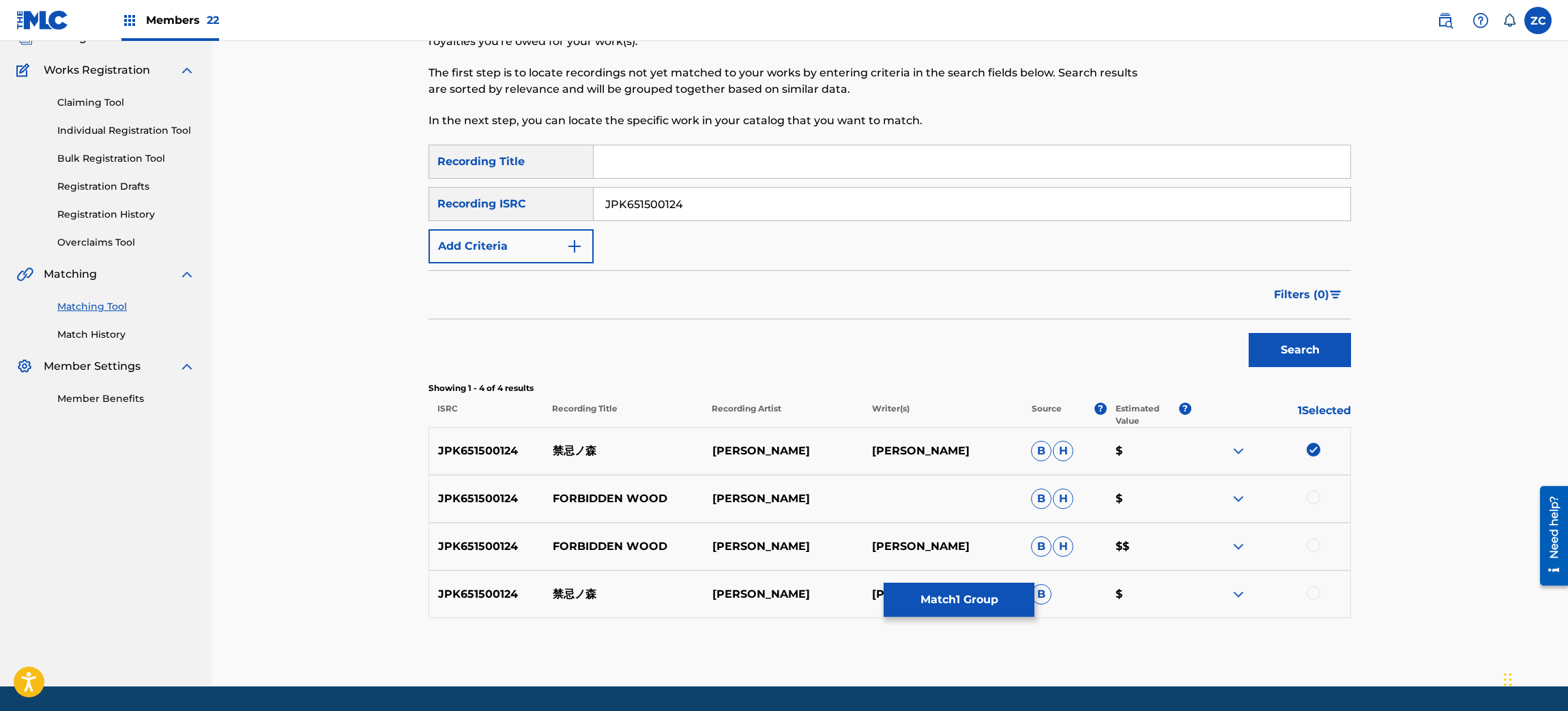
scroll to position [136, 0]
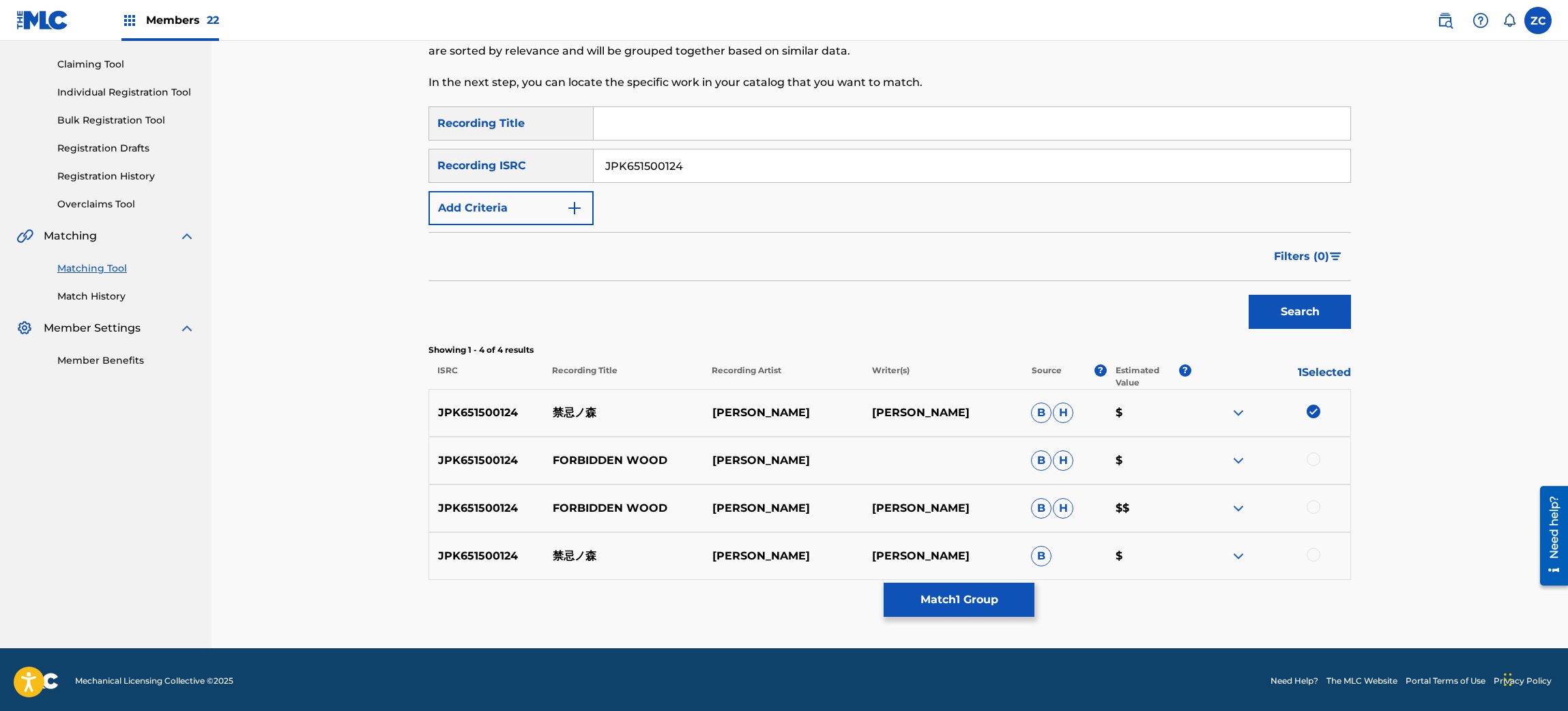
drag, startPoint x: 1309, startPoint y: 461, endPoint x: 1315, endPoint y: 473, distance: 13.4
click at [1311, 461] on div at bounding box center [1313, 459] width 14 height 14
click at [1313, 505] on div at bounding box center [1313, 506] width 14 height 14
click at [1316, 552] on div at bounding box center [1313, 554] width 14 height 14
click at [975, 601] on button "Match 4 Groups" at bounding box center [959, 599] width 151 height 34
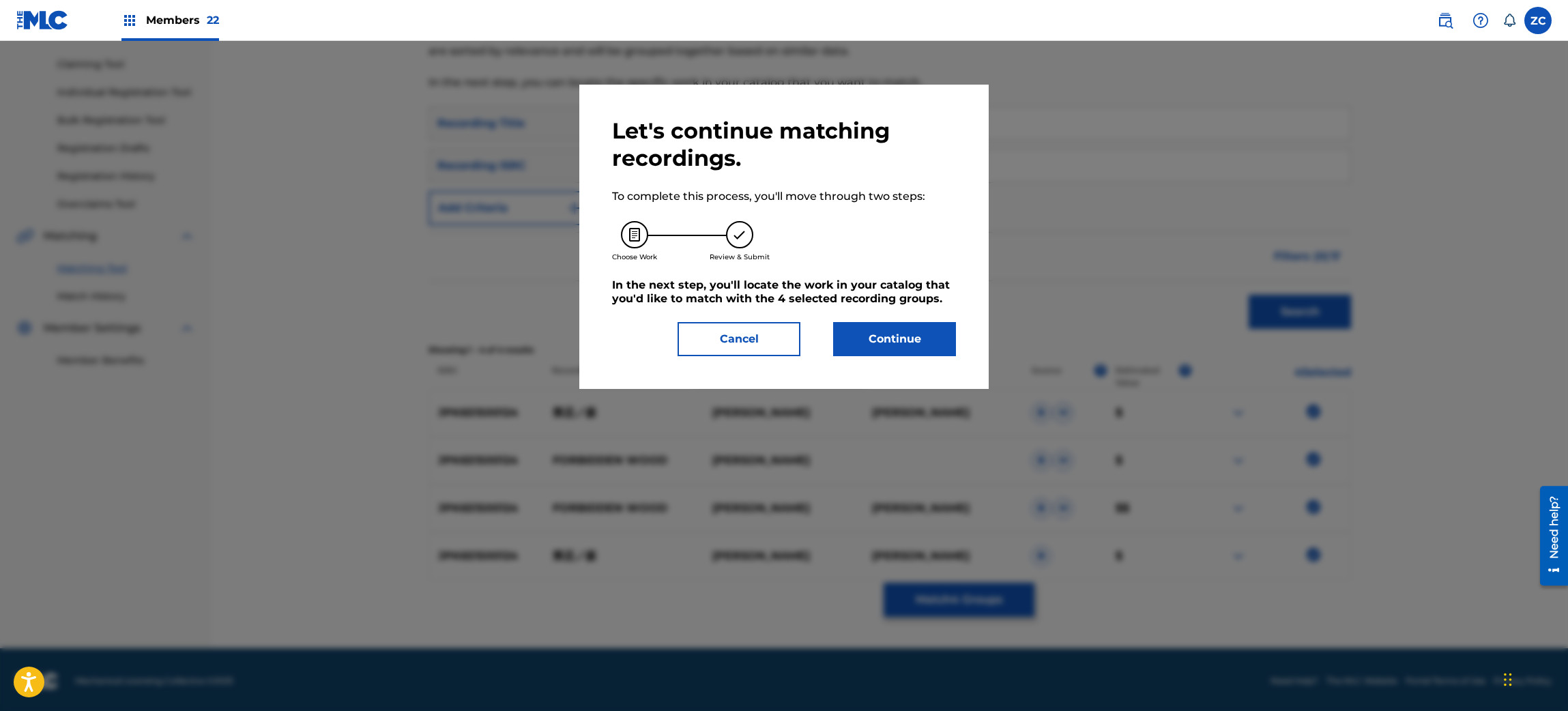
click at [860, 327] on button "Continue" at bounding box center [894, 339] width 123 height 34
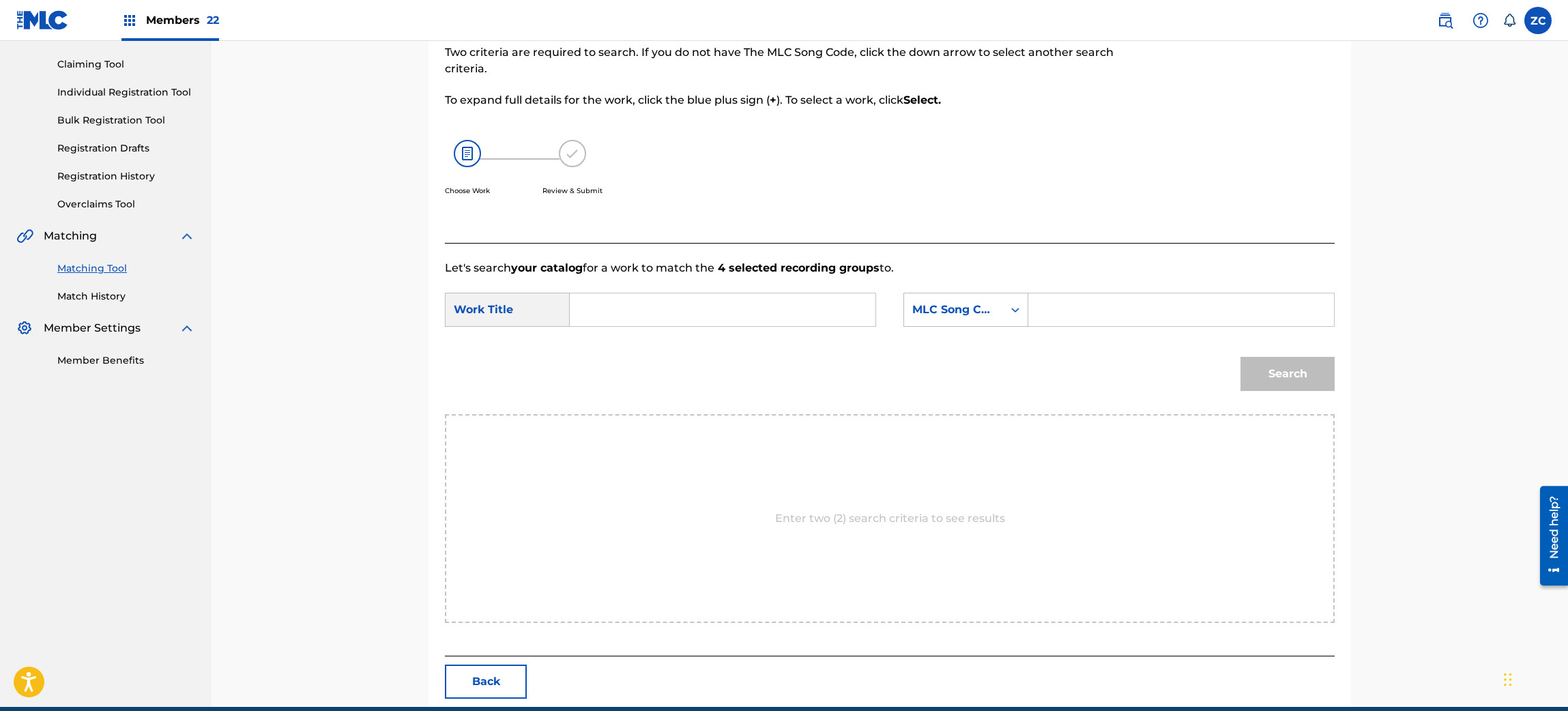
click at [810, 314] on input "Search Form" at bounding box center [722, 309] width 282 height 33
paste input "Kinkino Mori KC6ZPG"
click at [705, 312] on input "Kinkino Mori KC6ZPG" at bounding box center [722, 309] width 282 height 33
type input "[PERSON_NAME]"
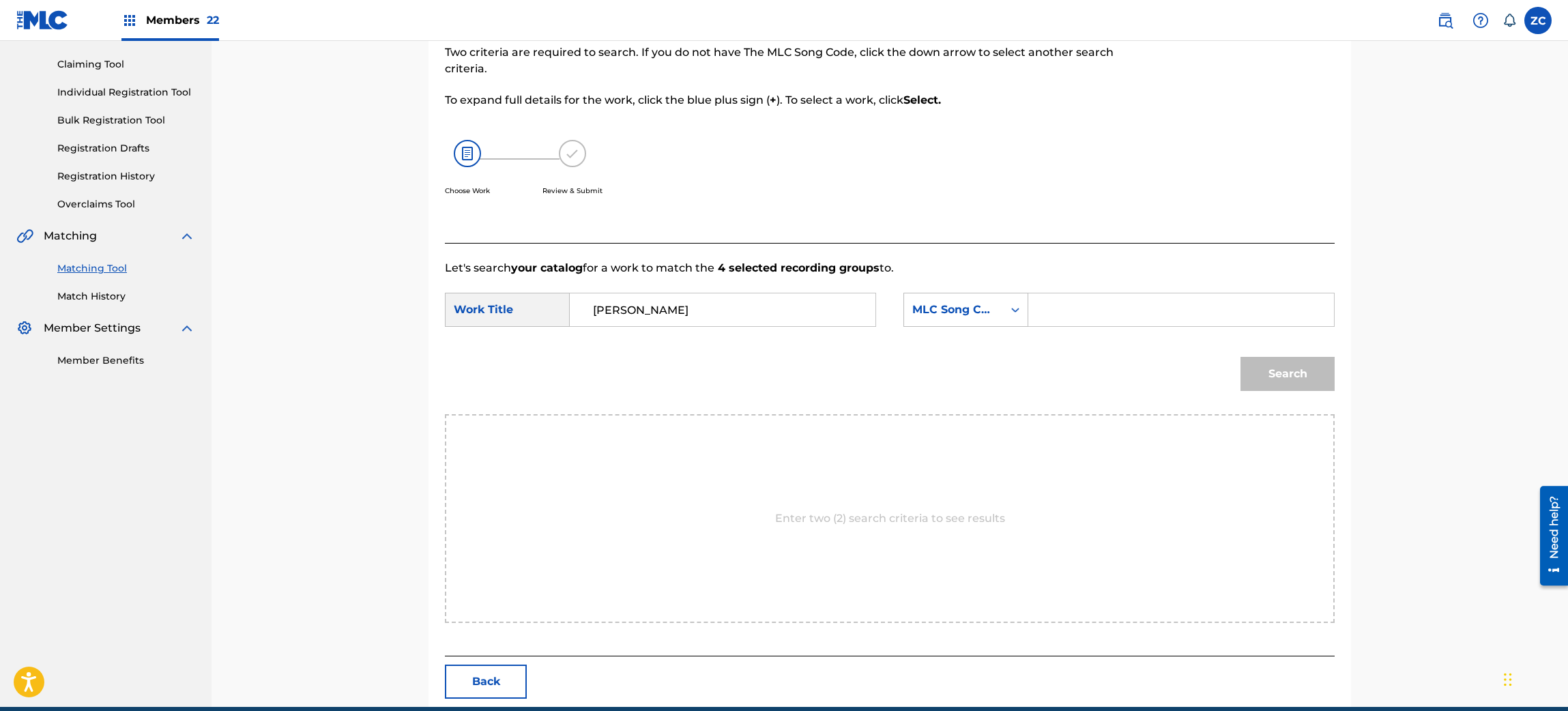
click at [1113, 304] on input "Search Form" at bounding box center [1181, 309] width 282 height 33
paste input "KC6ZPG"
type input "KC6ZPG"
click at [1288, 383] on button "Search" at bounding box center [1287, 374] width 94 height 34
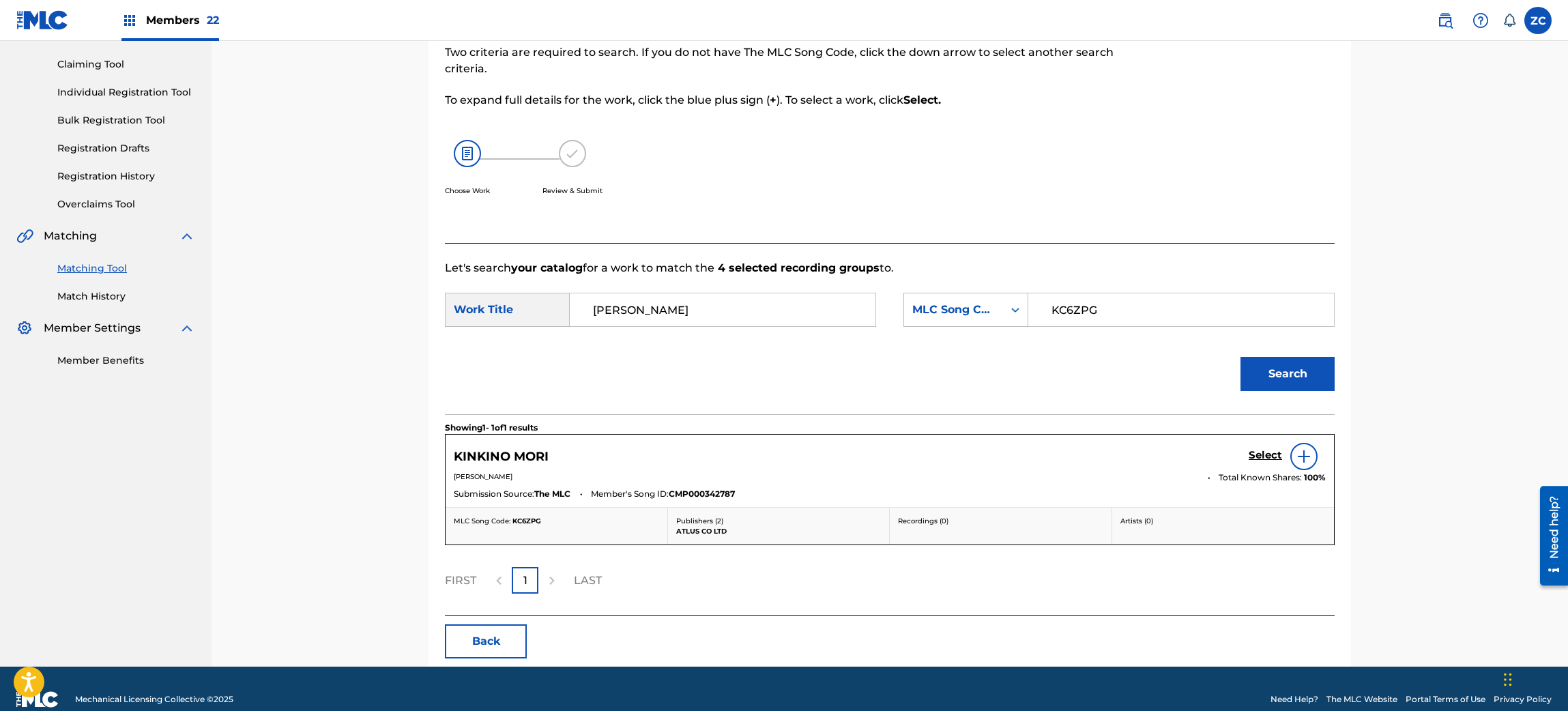
click at [1261, 456] on h5 "Select" at bounding box center [1265, 456] width 34 height 13
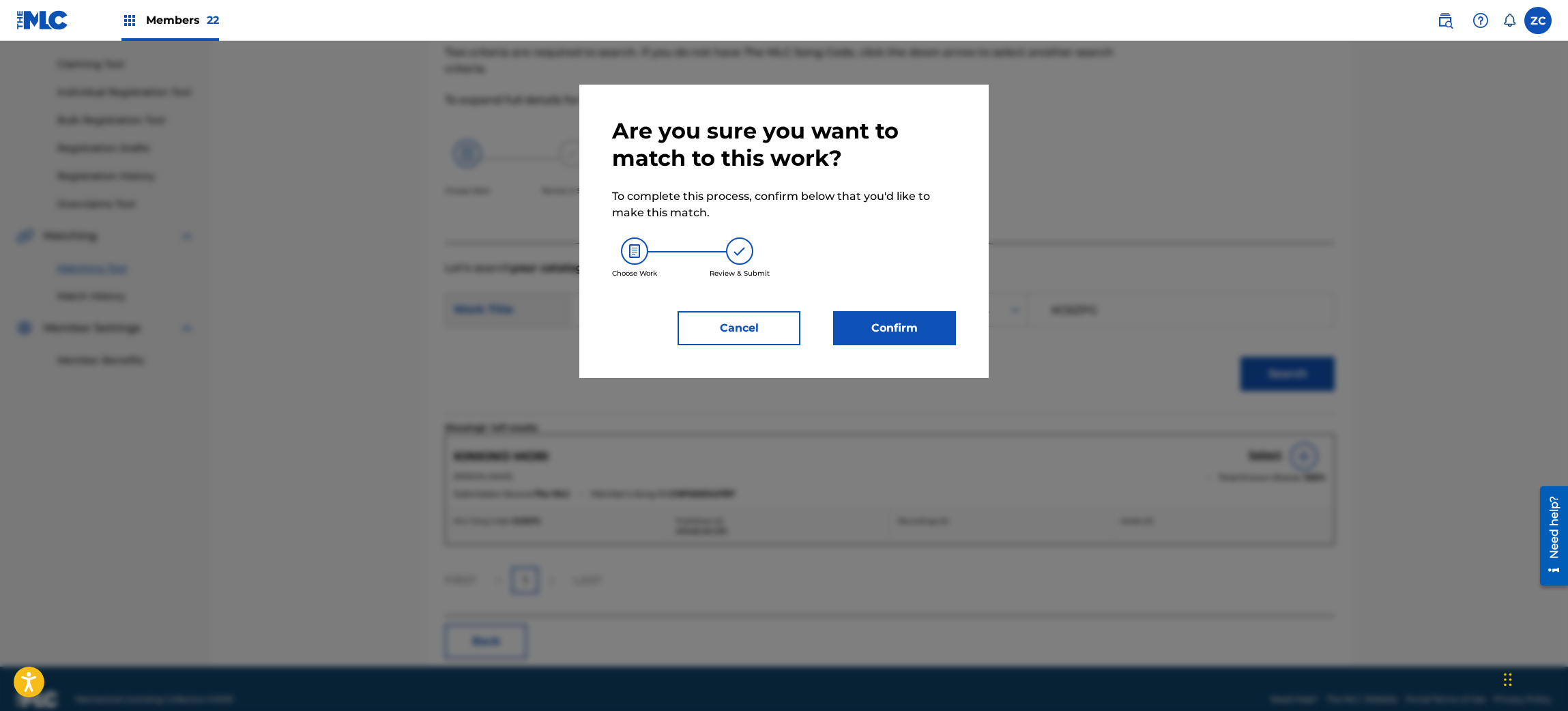
click at [855, 334] on button "Confirm" at bounding box center [894, 328] width 123 height 34
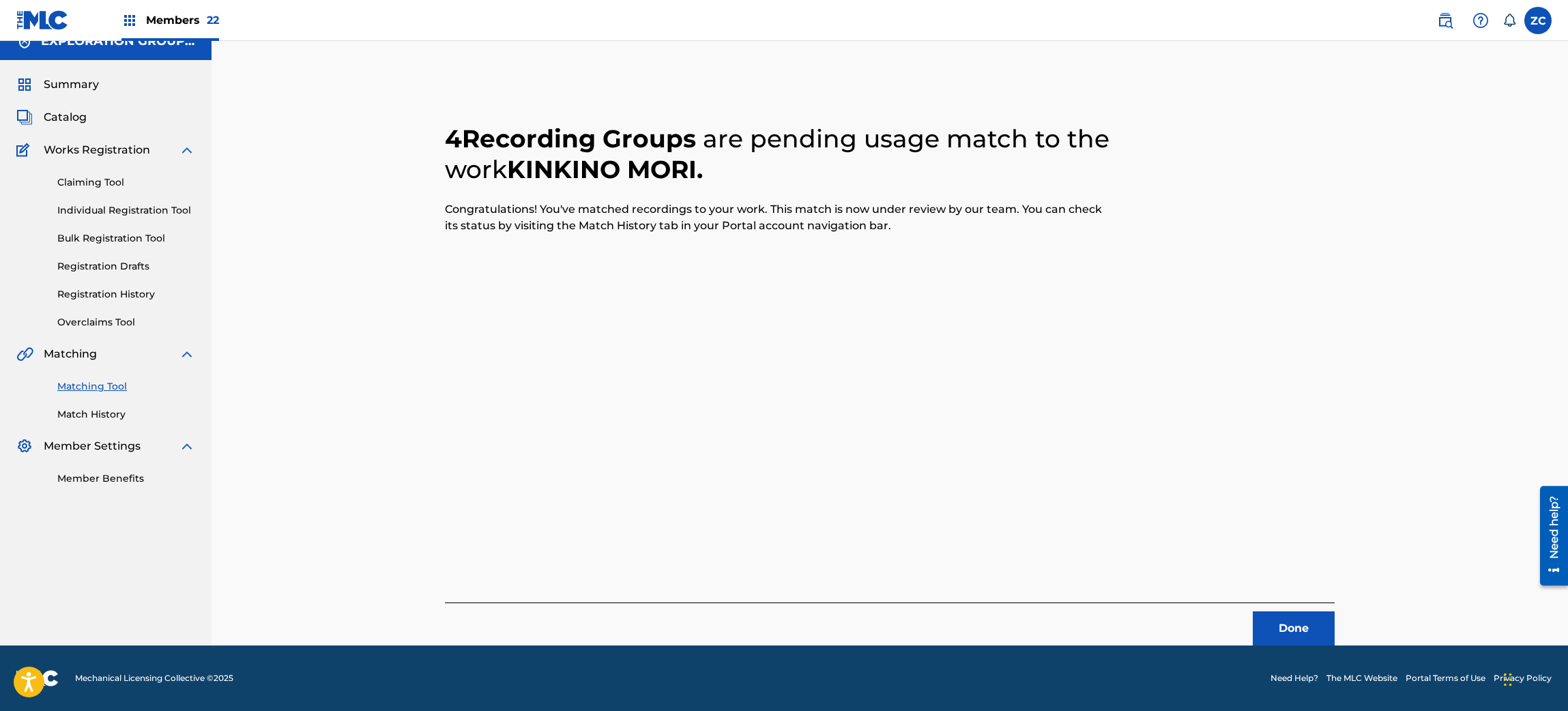
scroll to position [18, 0]
click at [1288, 631] on button "Done" at bounding box center [1294, 628] width 82 height 34
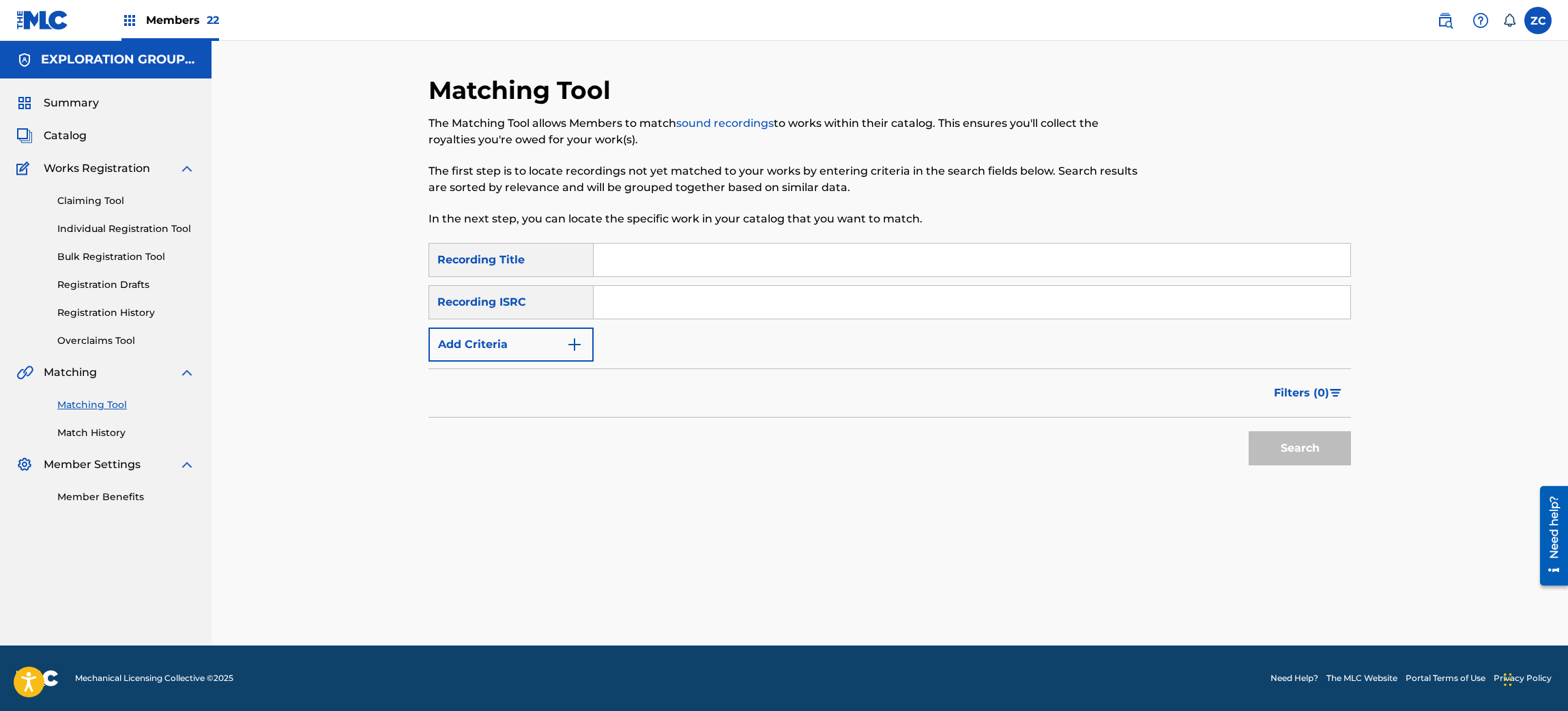
click at [971, 296] on input "Search Form" at bounding box center [972, 302] width 757 height 33
paste input "JPK651500125"
type input "JPK651500125"
click at [1307, 443] on button "Search" at bounding box center [1299, 448] width 102 height 34
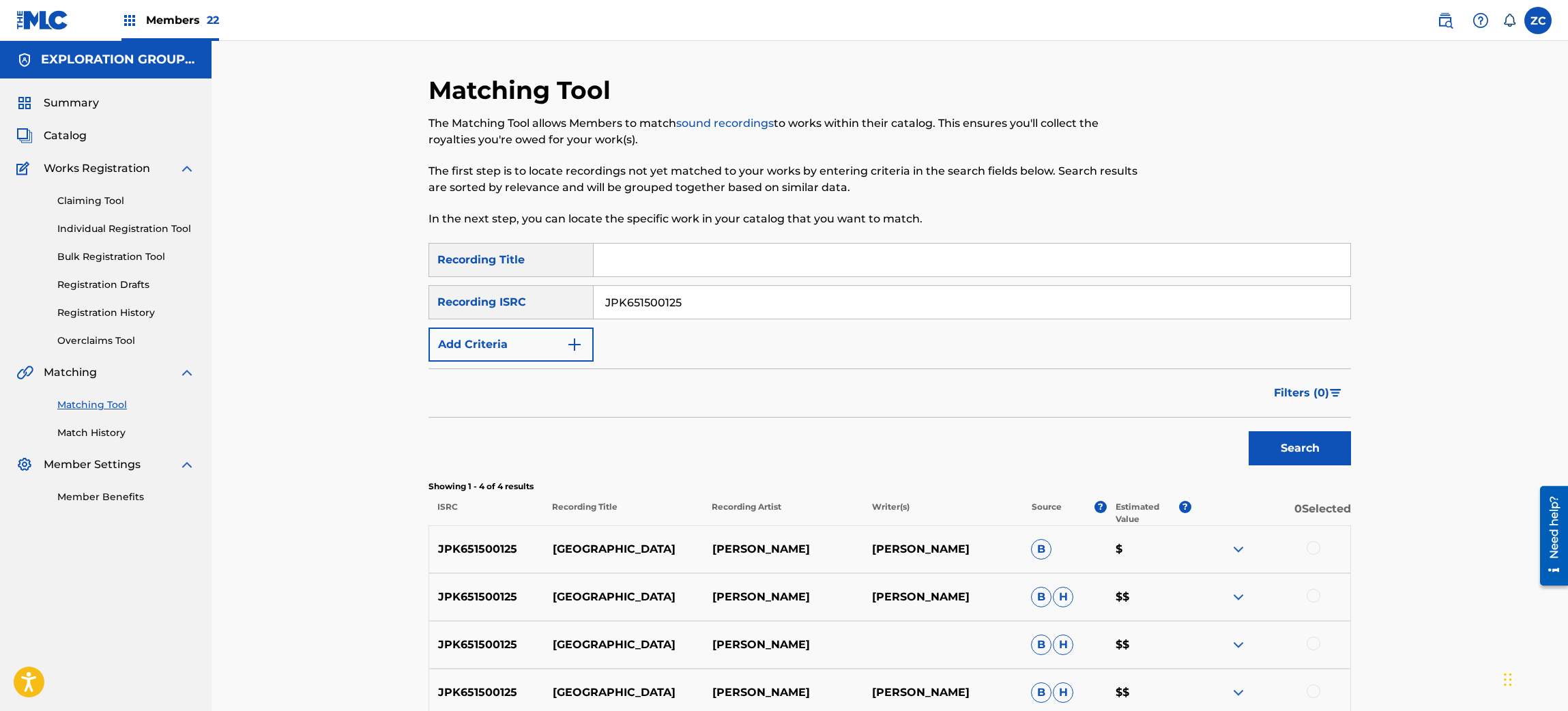
click at [1310, 543] on div at bounding box center [1313, 547] width 14 height 14
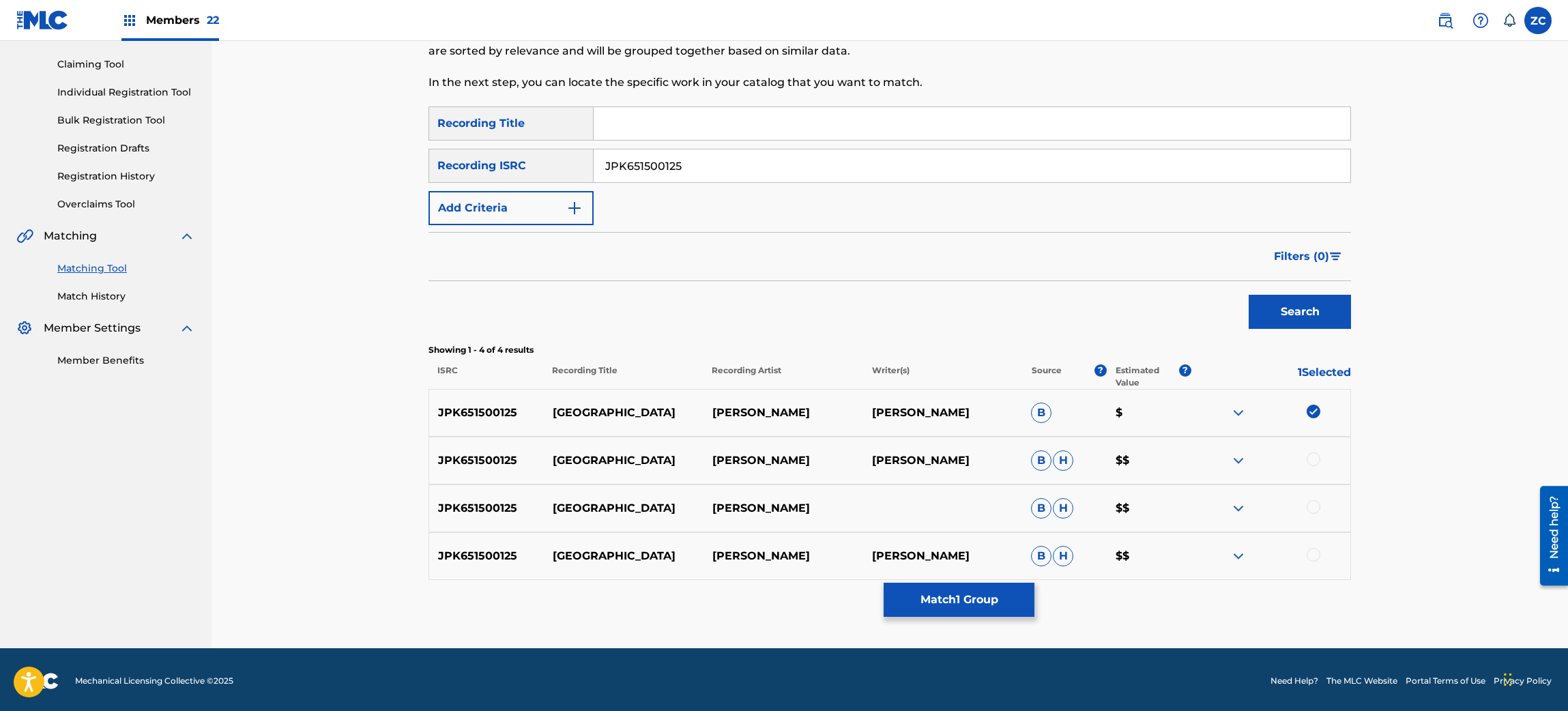
click at [1308, 459] on div at bounding box center [1313, 459] width 14 height 14
click at [1312, 501] on div at bounding box center [1313, 506] width 14 height 14
click at [1313, 550] on div at bounding box center [1313, 554] width 14 height 14
click at [918, 595] on button "Match 4 Groups" at bounding box center [959, 599] width 151 height 34
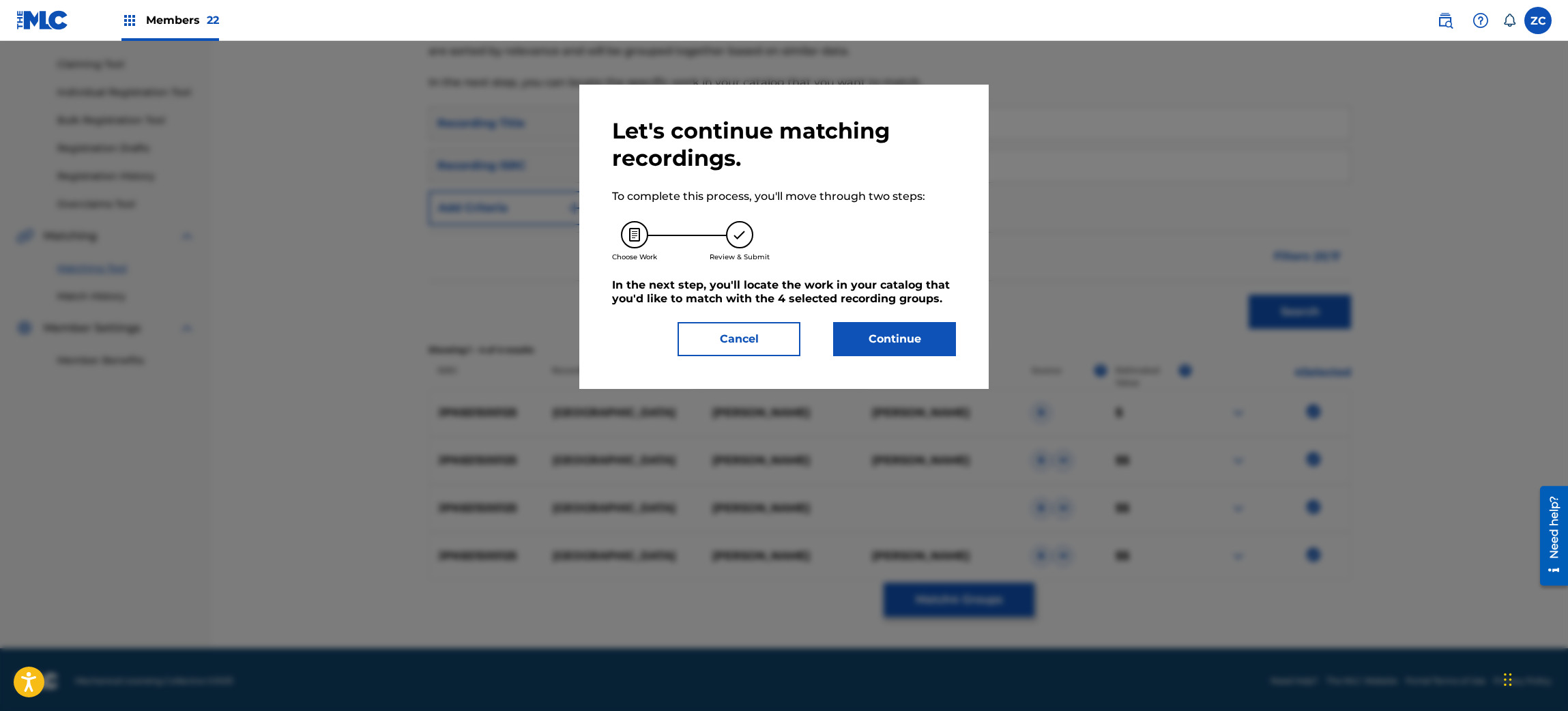
click at [873, 335] on button "Continue" at bounding box center [894, 339] width 123 height 34
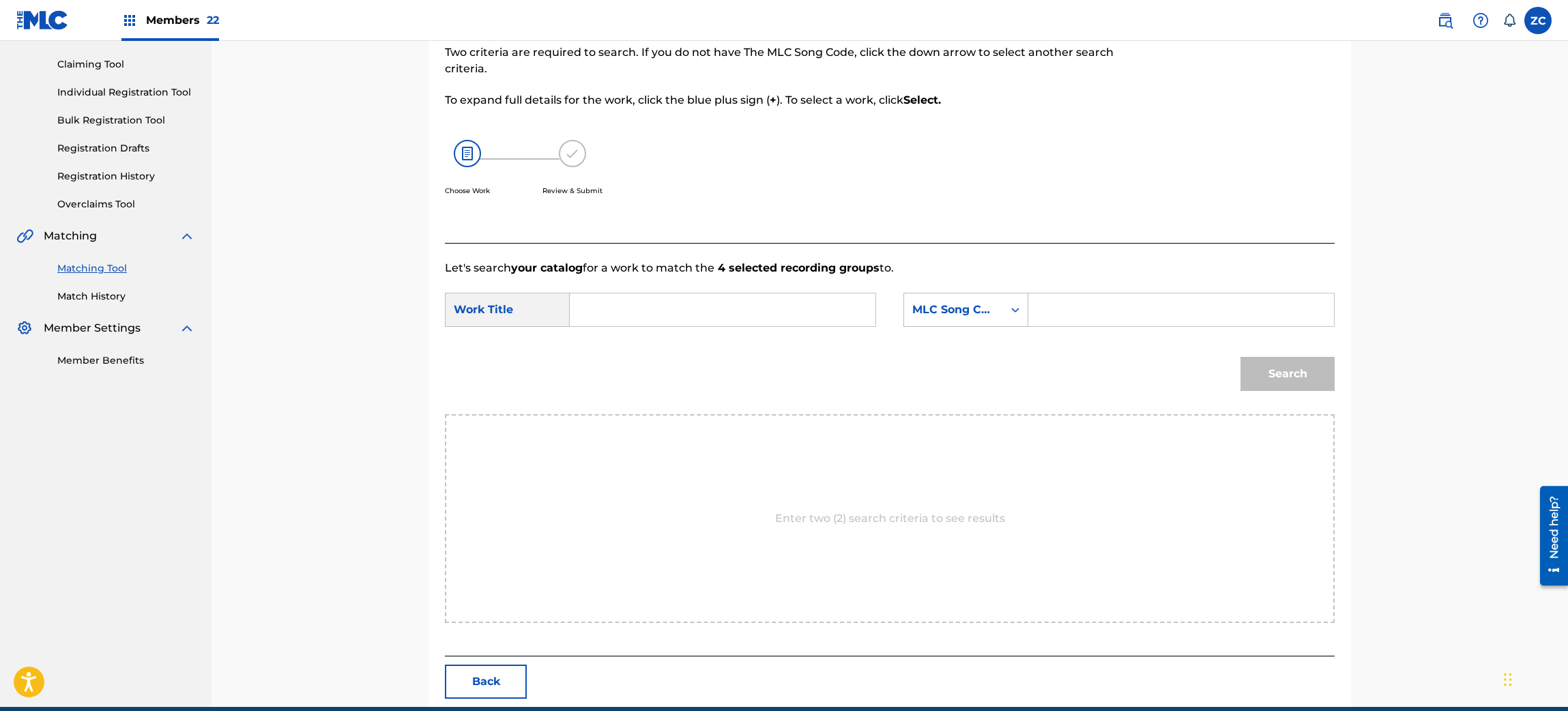
click at [766, 307] on input "Search Form" at bounding box center [722, 309] width 282 height 33
paste input "[PERSON_NAME] S65URF"
click at [738, 312] on input "[PERSON_NAME] S65URF" at bounding box center [722, 309] width 282 height 33
type input "[PERSON_NAME]"
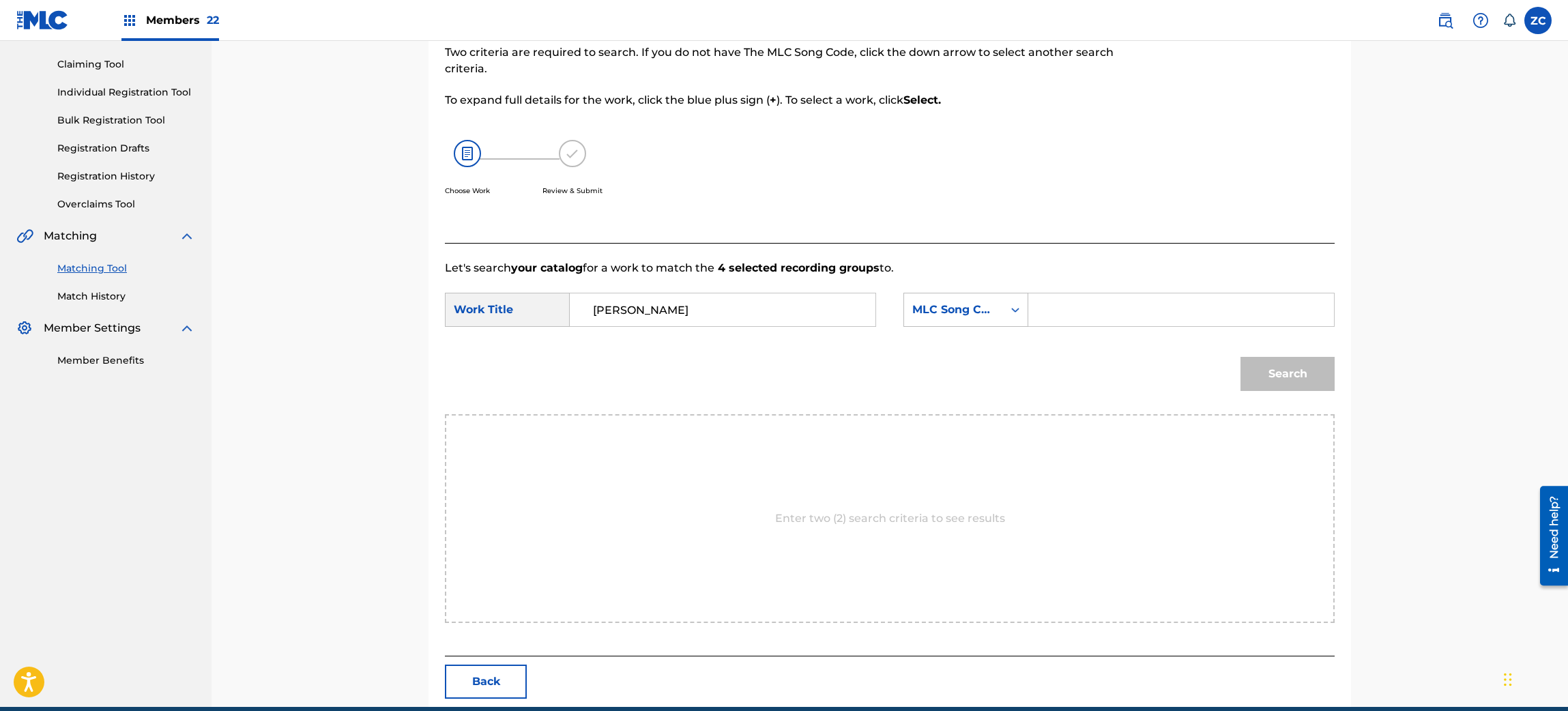
click at [1075, 319] on input "Search Form" at bounding box center [1181, 309] width 282 height 33
paste input "S65URF"
type input "S65URF"
click at [1299, 375] on button "Search" at bounding box center [1287, 374] width 94 height 34
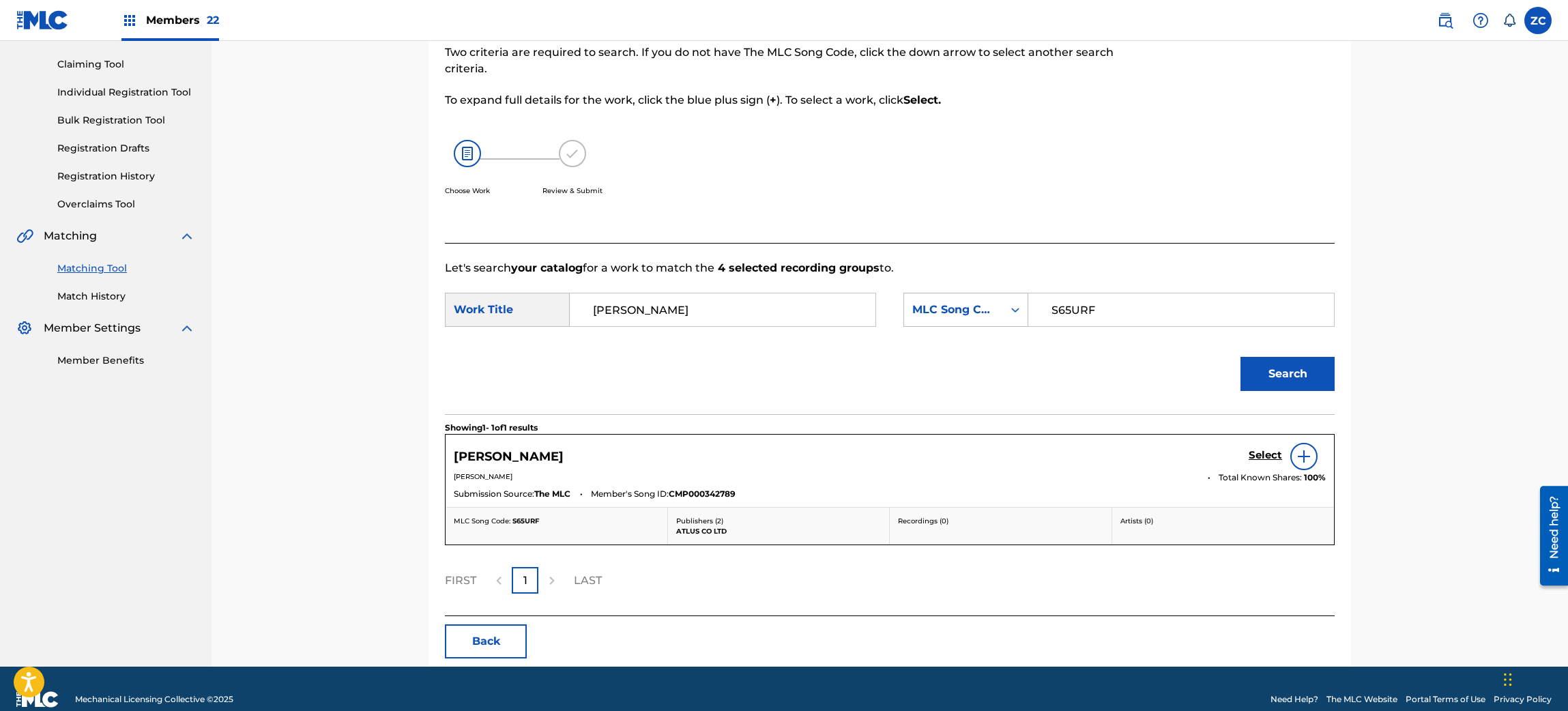
click at [1267, 458] on h5 "Select" at bounding box center [1265, 456] width 34 height 13
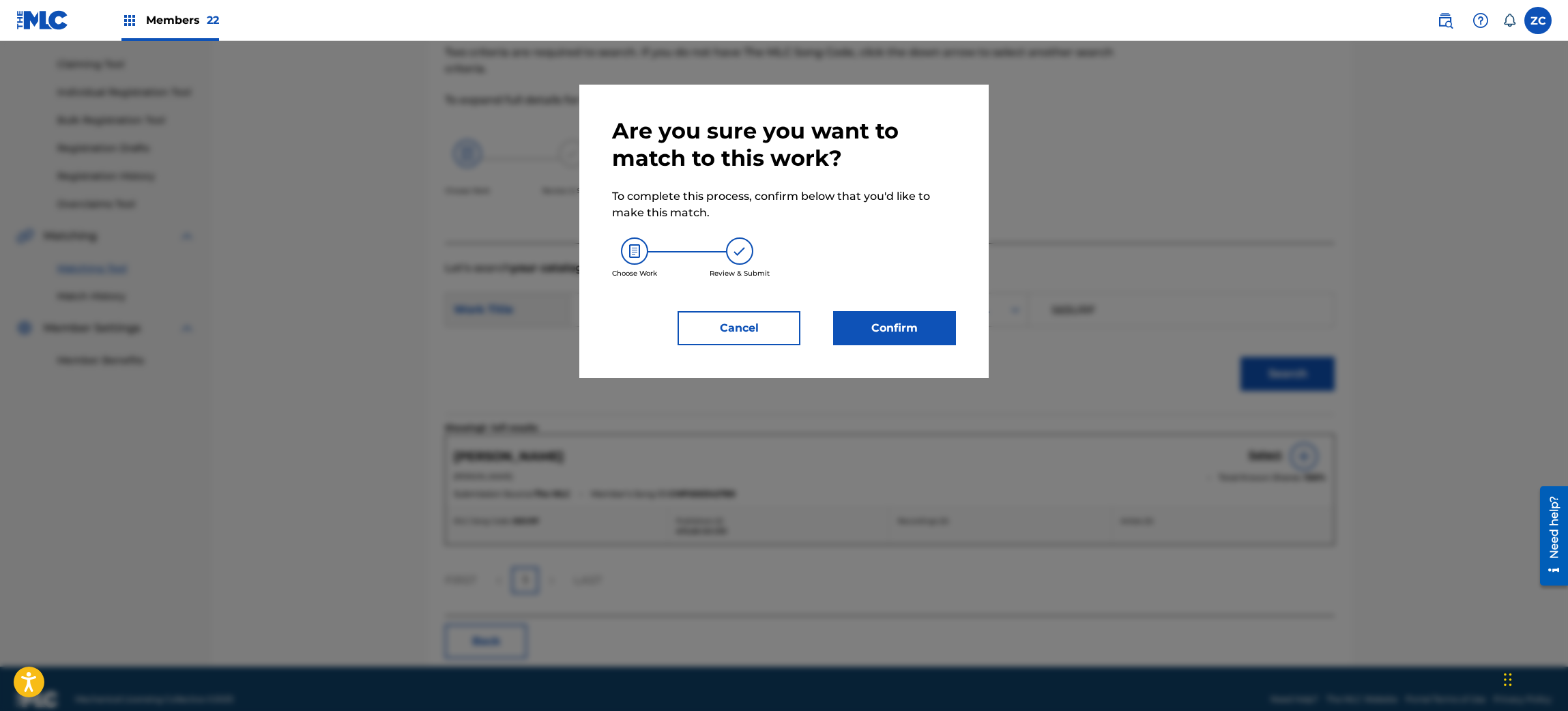
click at [923, 325] on button "Confirm" at bounding box center [894, 328] width 123 height 34
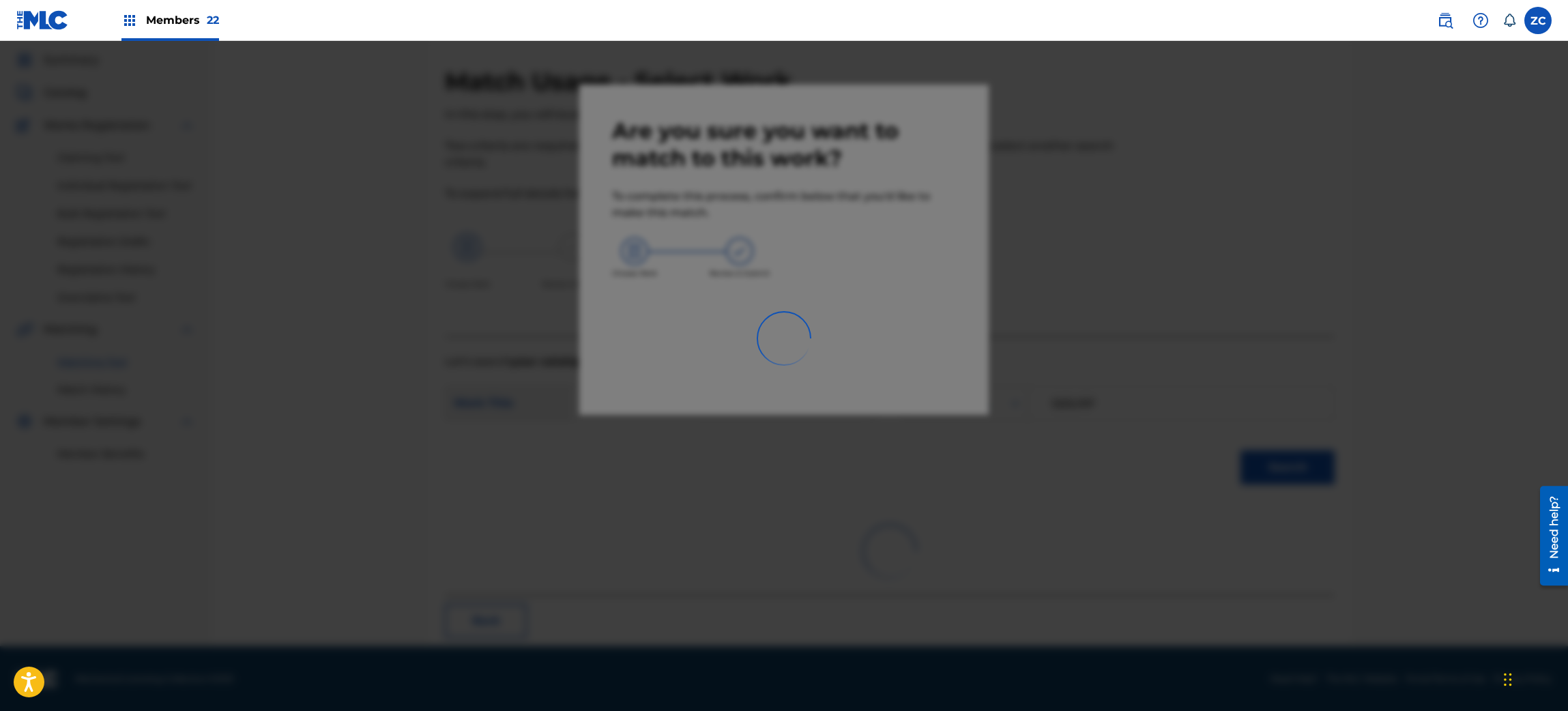
scroll to position [18, 0]
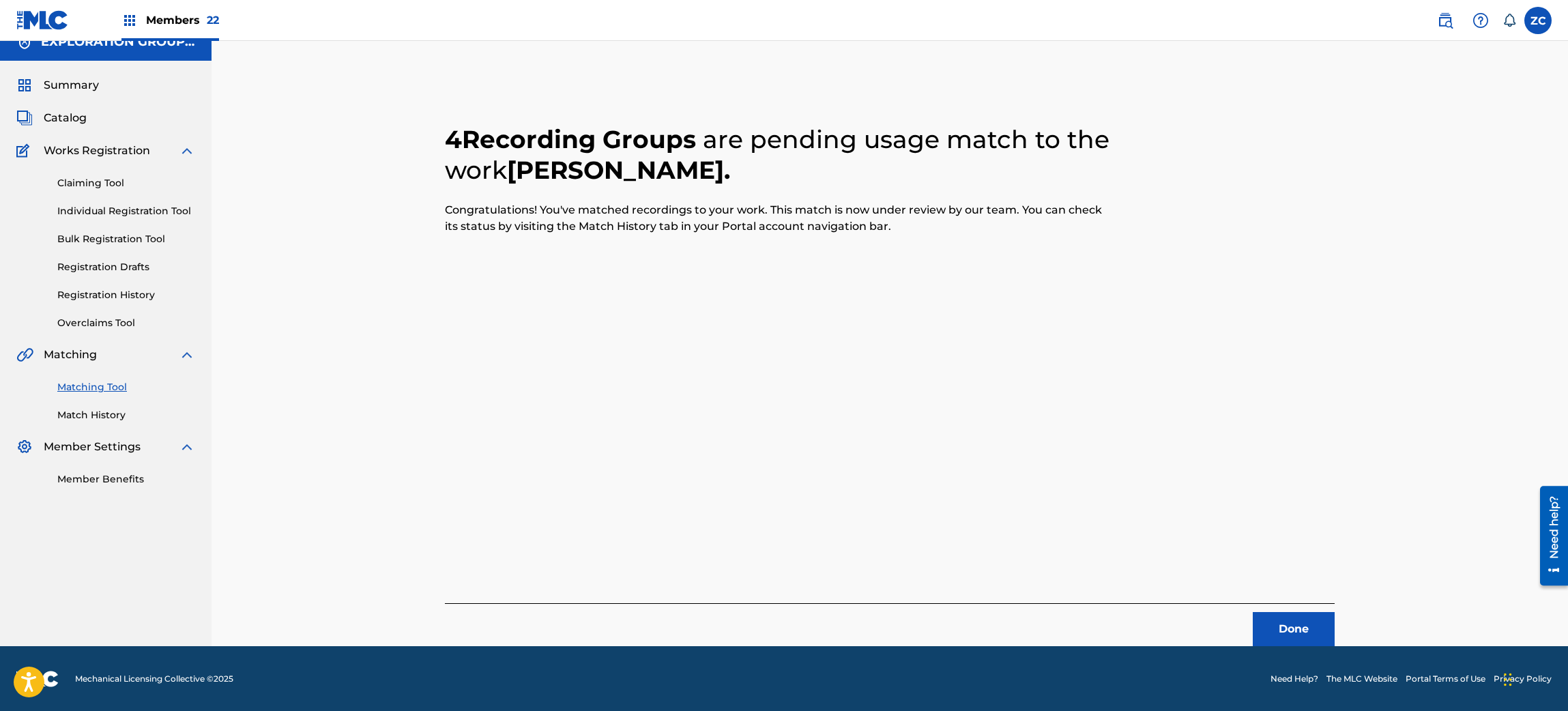
click at [1302, 630] on button "Done" at bounding box center [1294, 628] width 82 height 34
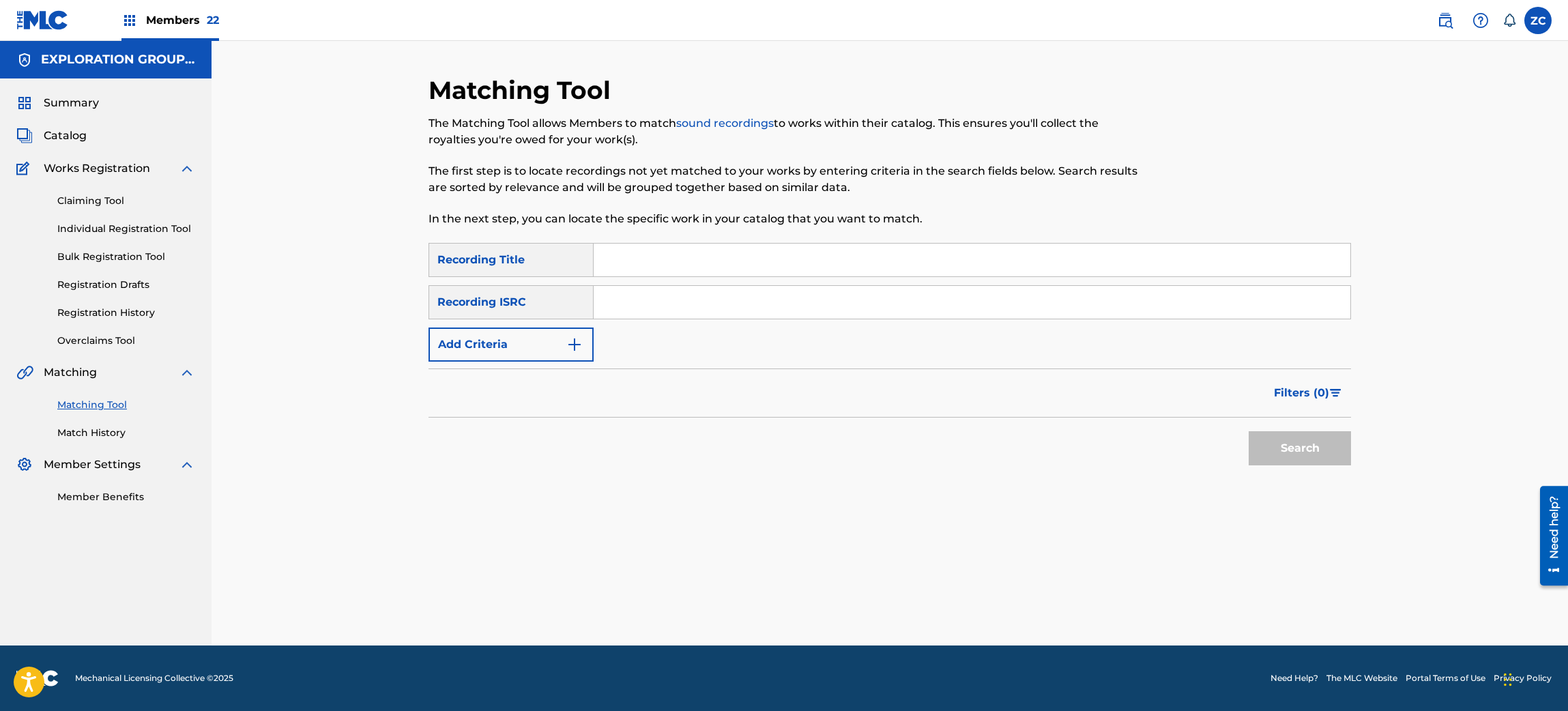
scroll to position [0, 0]
